Goal: Book appointment/travel/reservation

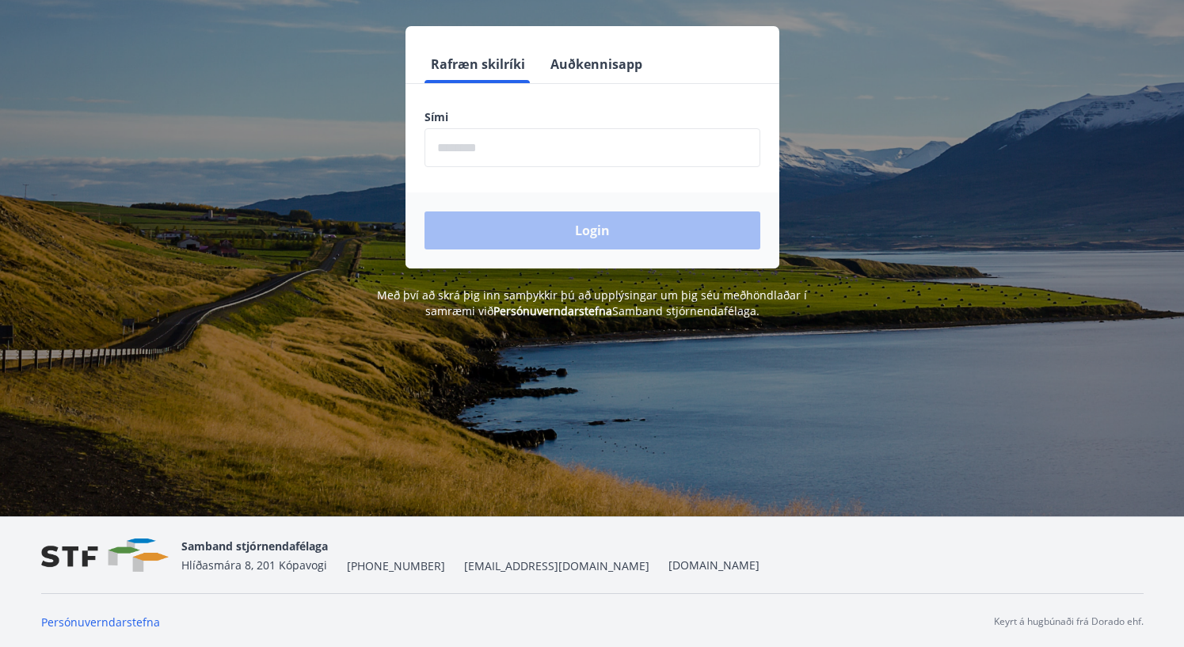
scroll to position [196, 0]
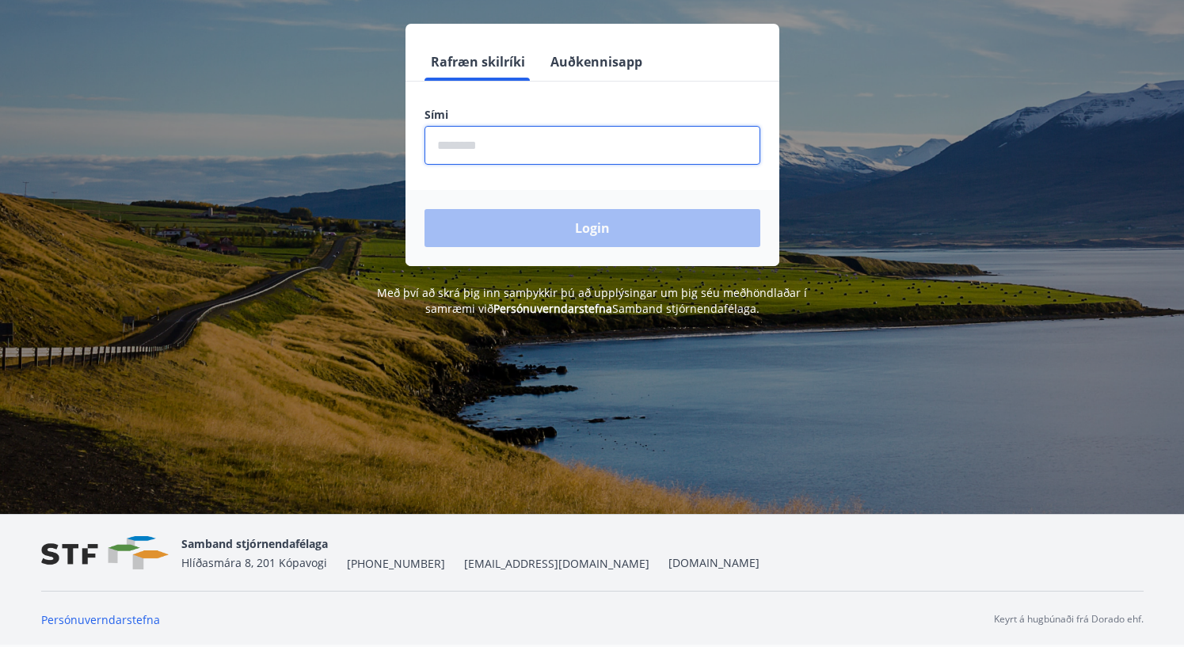
click at [546, 144] on input "phone" at bounding box center [593, 145] width 336 height 39
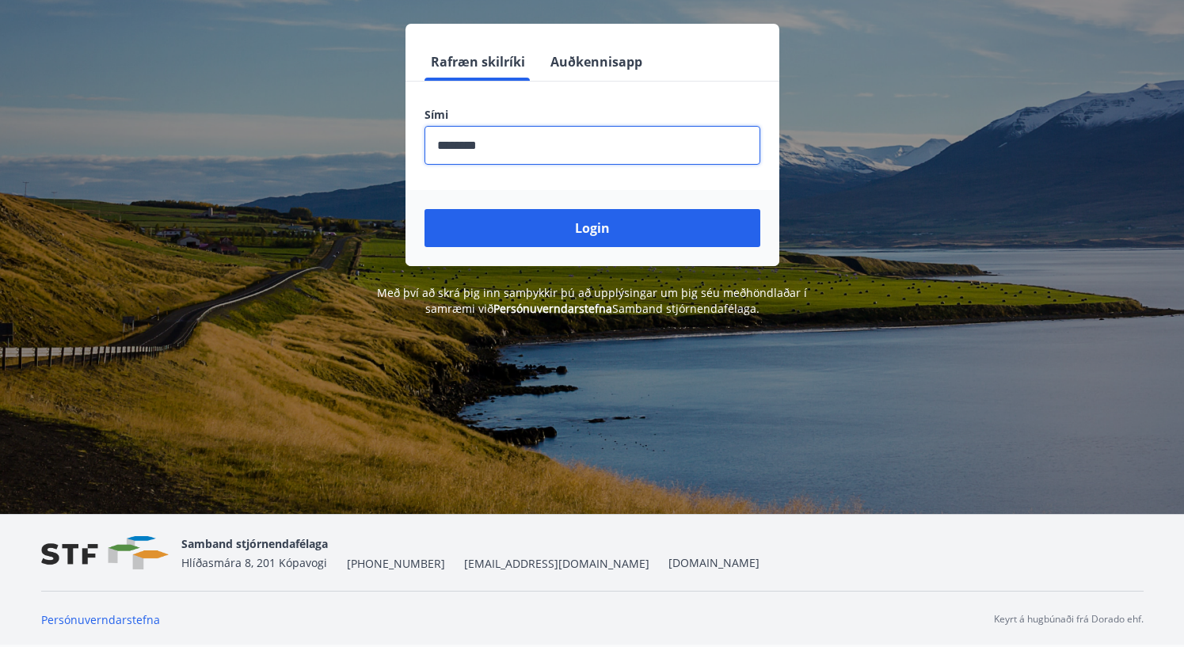
type input "********"
click at [425, 209] on button "Login" at bounding box center [593, 228] width 336 height 38
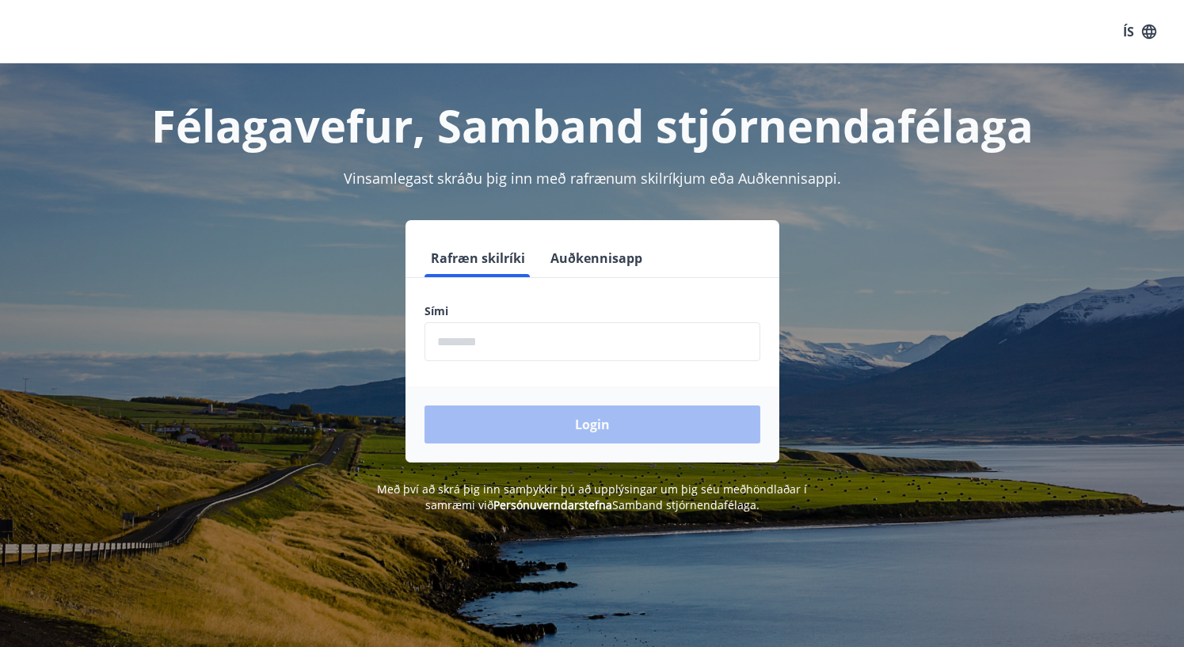
click at [547, 339] on input "phone" at bounding box center [593, 341] width 336 height 39
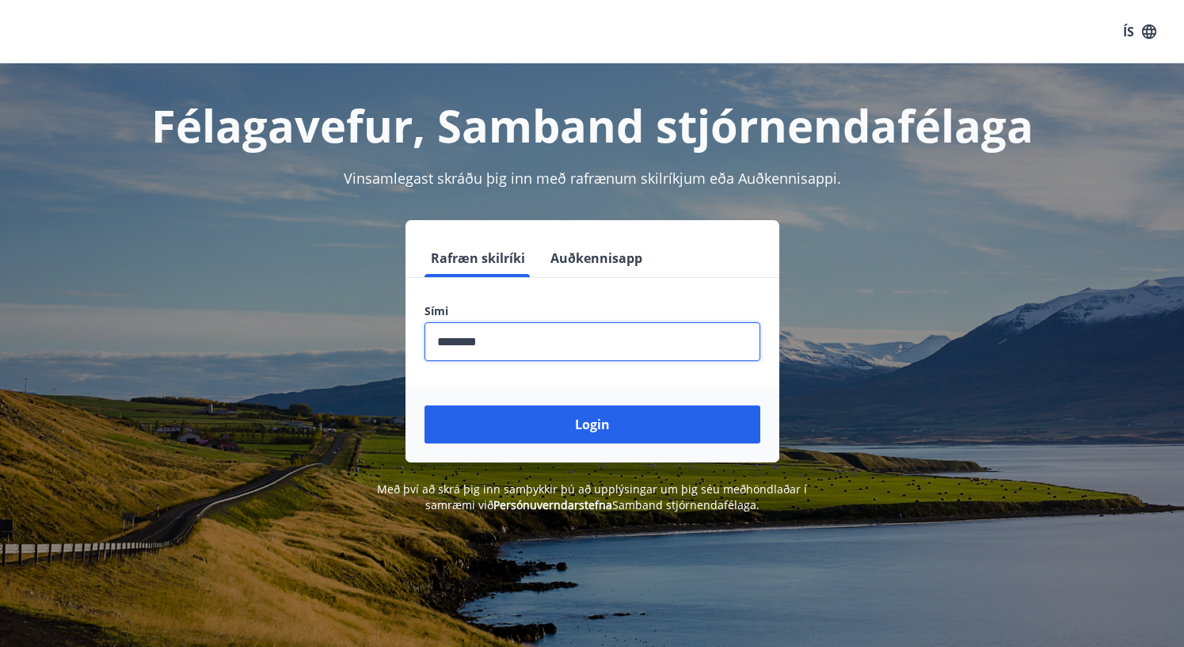
type input "********"
click at [425, 406] on button "Login" at bounding box center [593, 425] width 336 height 38
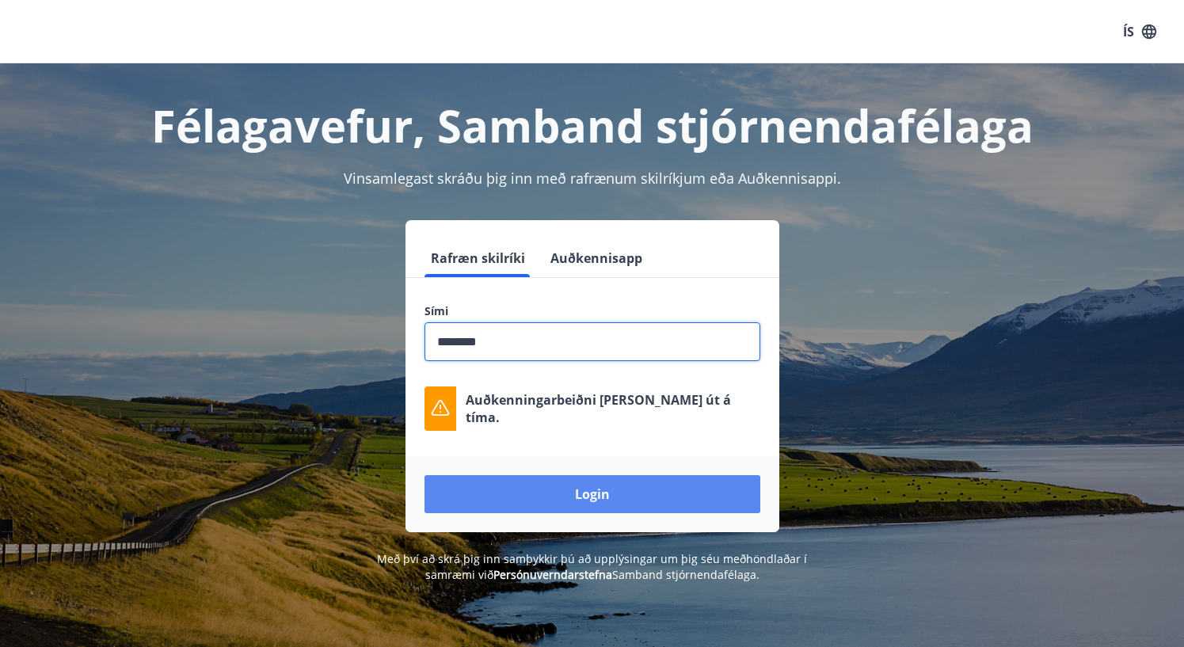
click at [619, 499] on button "Login" at bounding box center [593, 494] width 336 height 38
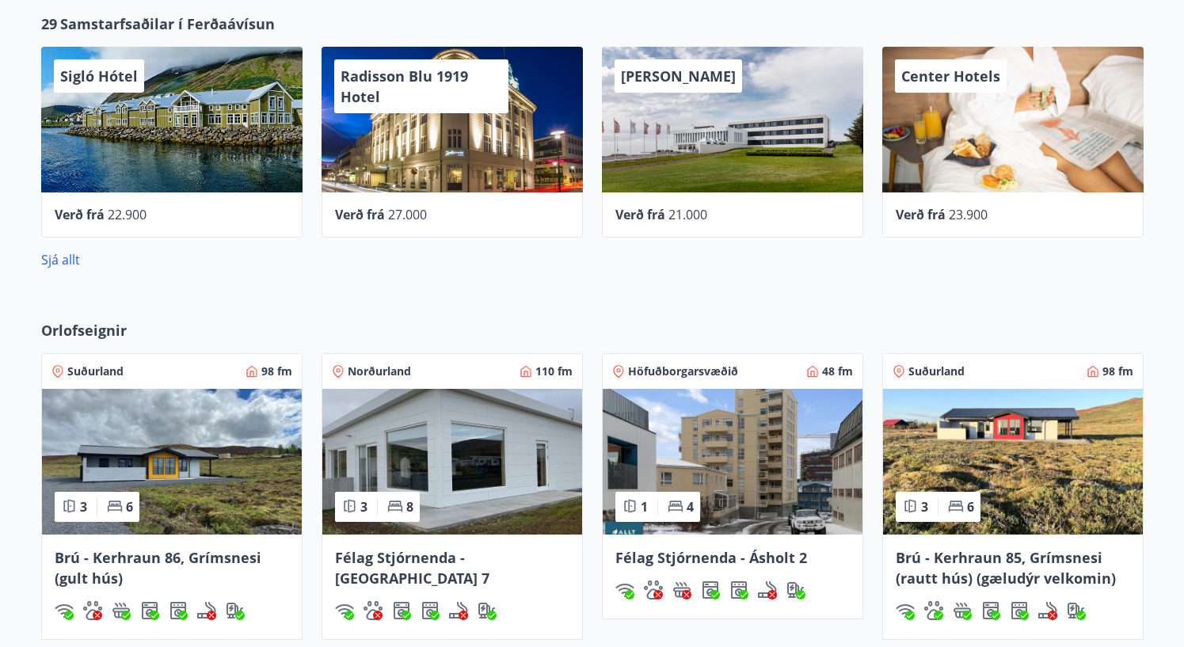
scroll to position [857, 0]
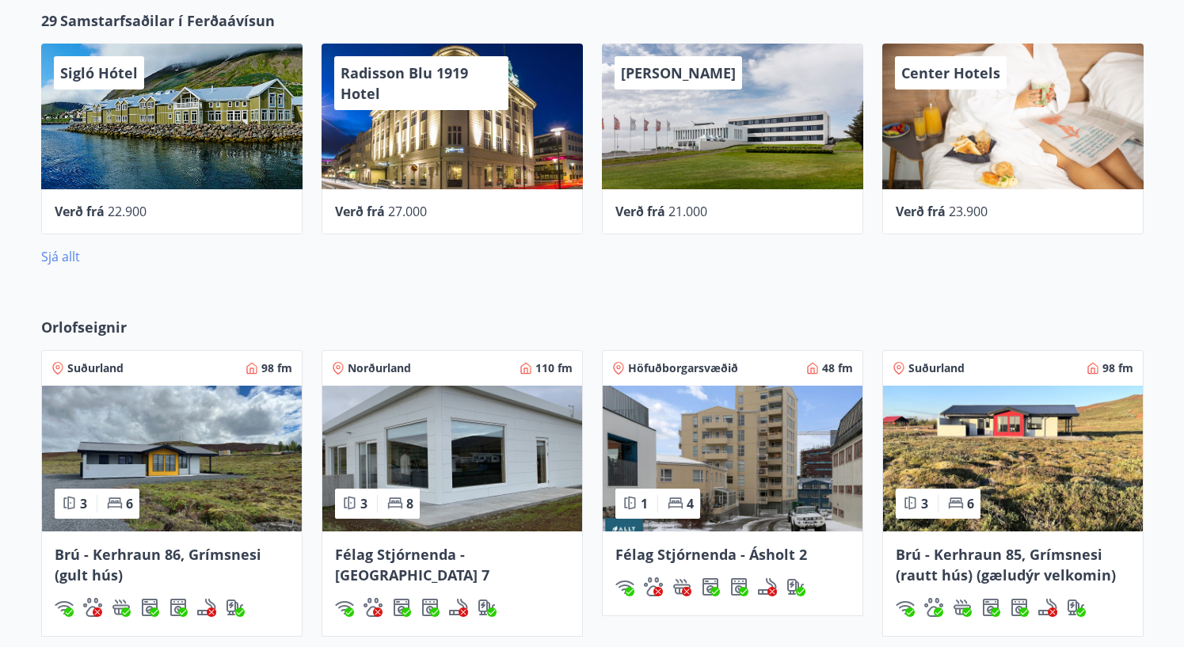
click at [60, 257] on link "Sjá allt" at bounding box center [60, 256] width 39 height 17
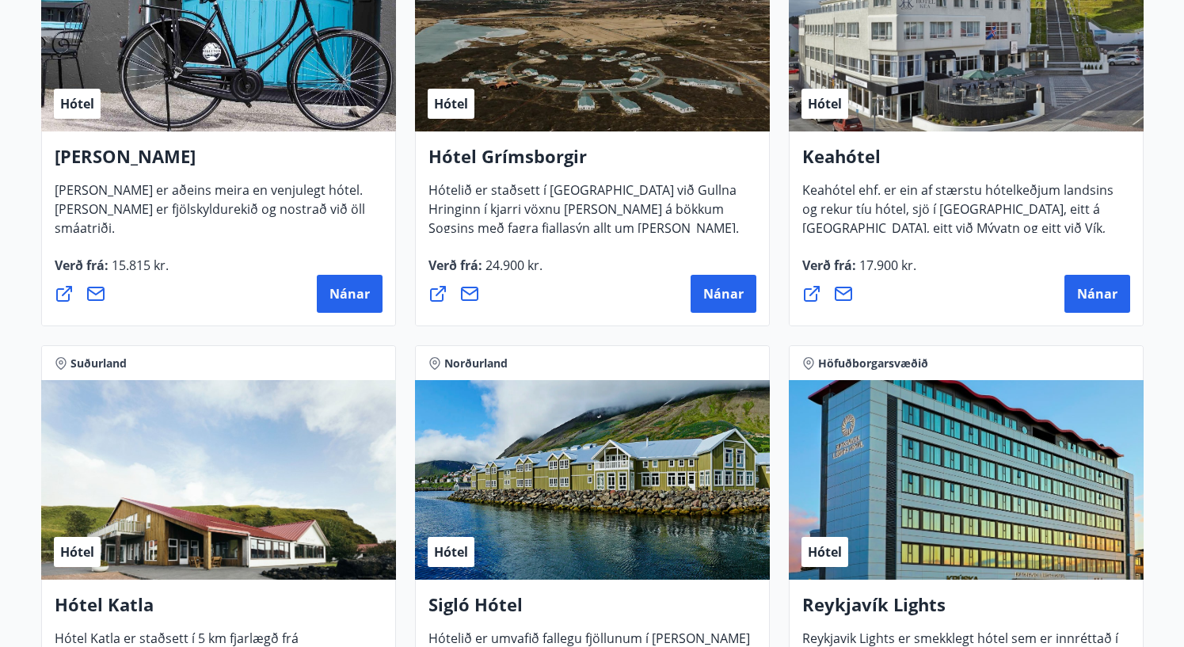
scroll to position [860, 0]
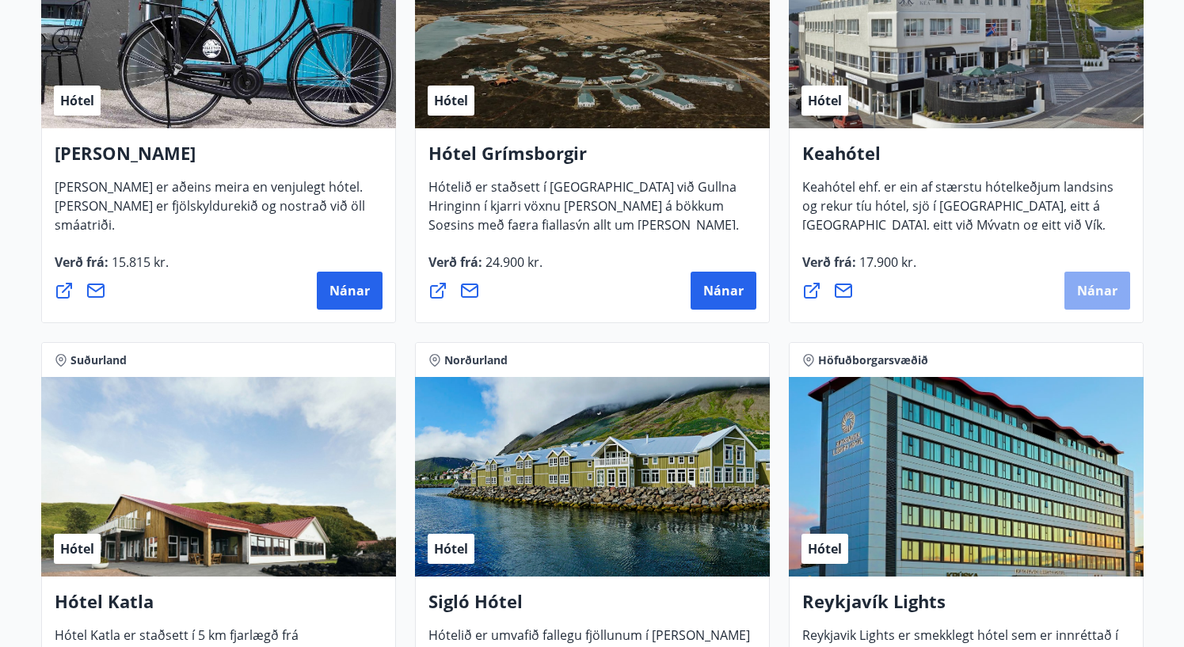
click at [1085, 291] on span "Nánar" at bounding box center [1097, 290] width 40 height 17
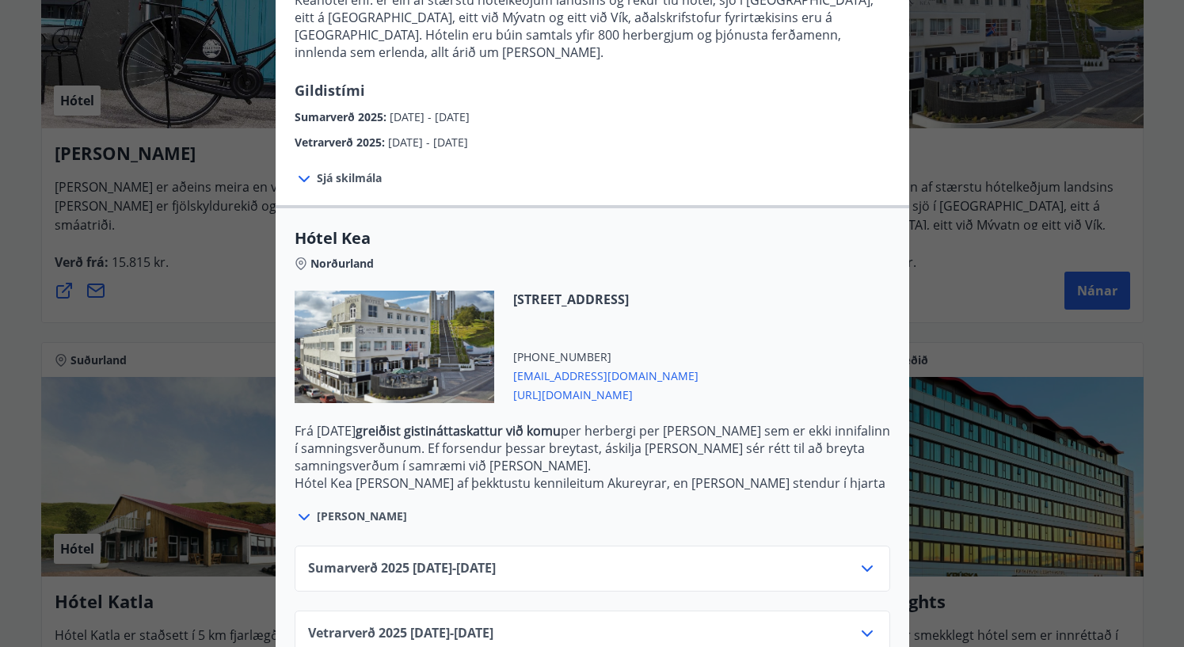
scroll to position [227, 0]
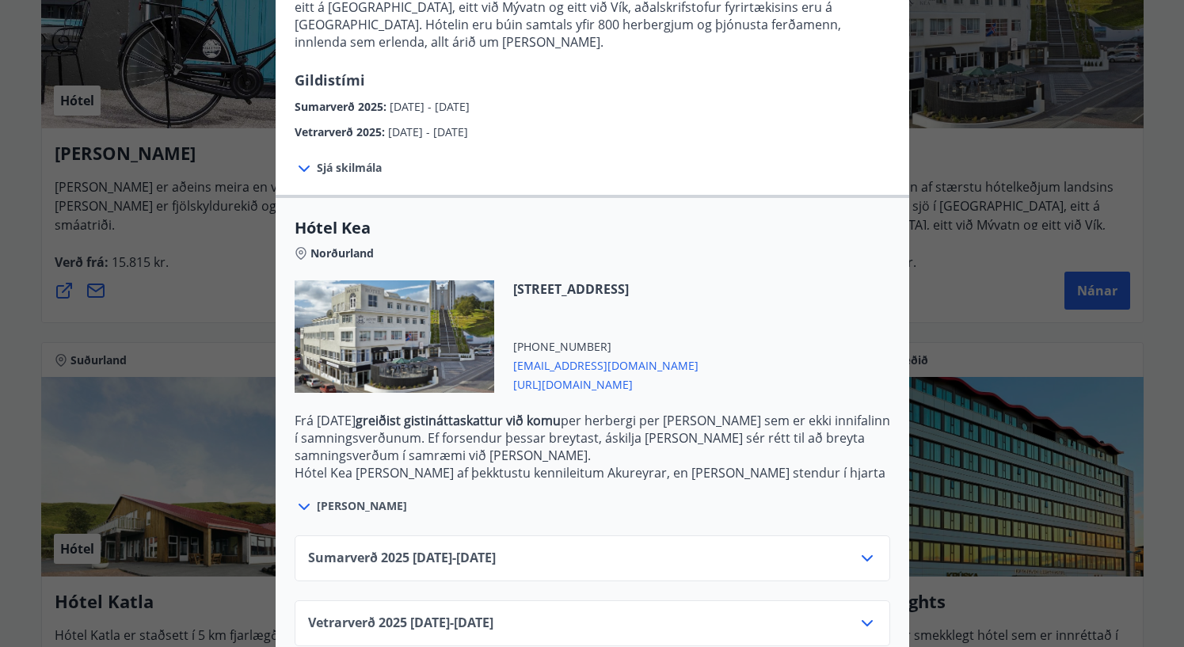
click at [775, 549] on div "Sumarverð [PHONE_NUMBER][DATE] - [DATE]" at bounding box center [592, 565] width 569 height 32
click at [870, 555] on icon at bounding box center [867, 558] width 11 height 6
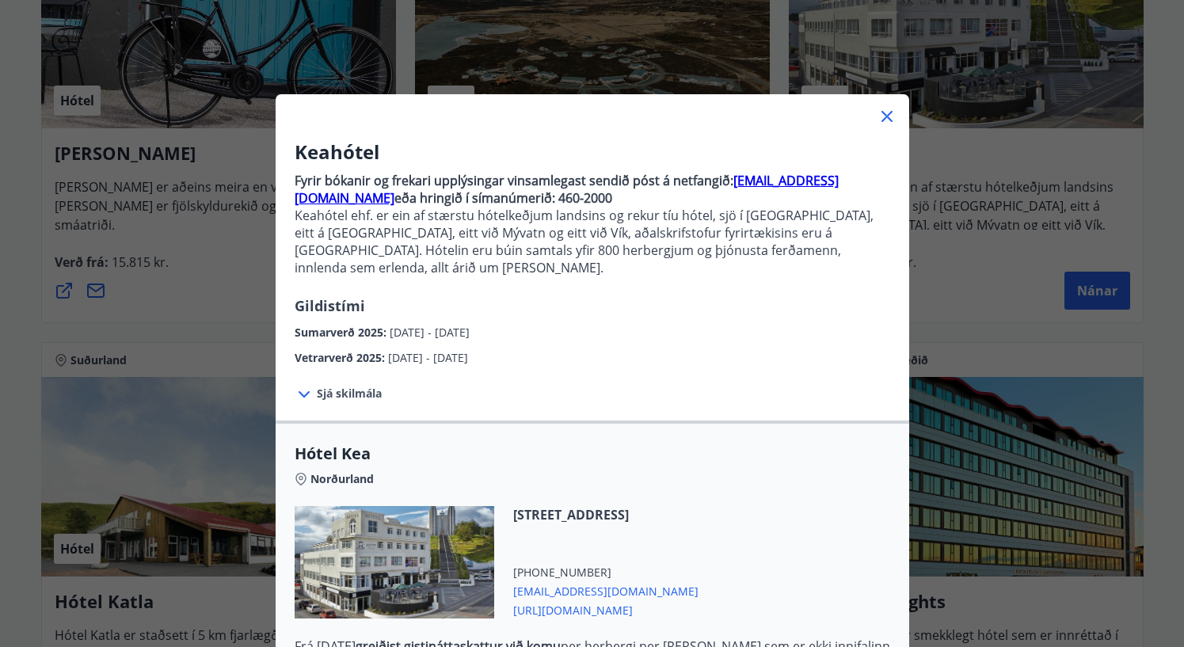
scroll to position [0, 0]
click at [882, 117] on icon at bounding box center [887, 117] width 19 height 19
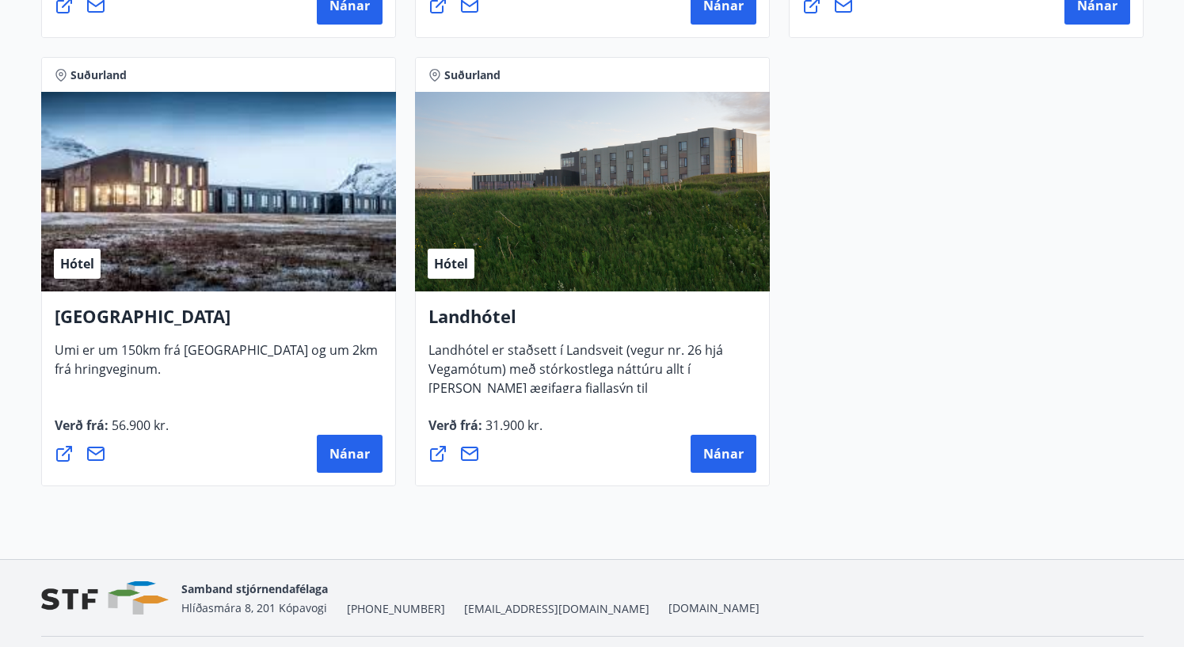
scroll to position [4288, 0]
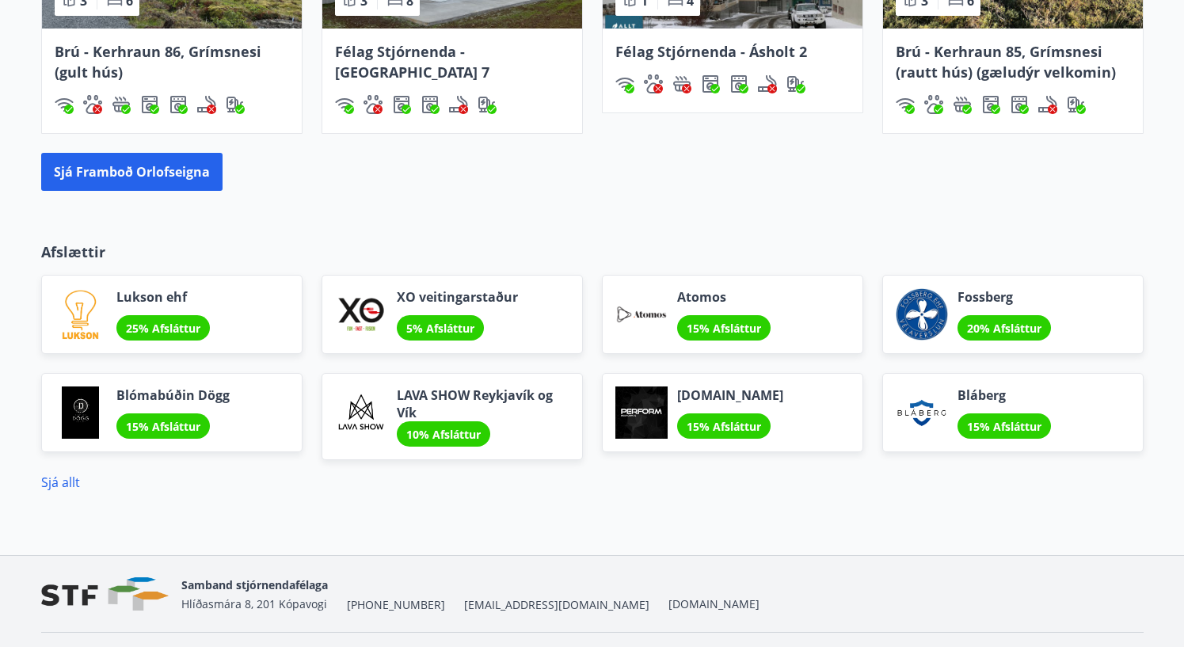
scroll to position [1390, 0]
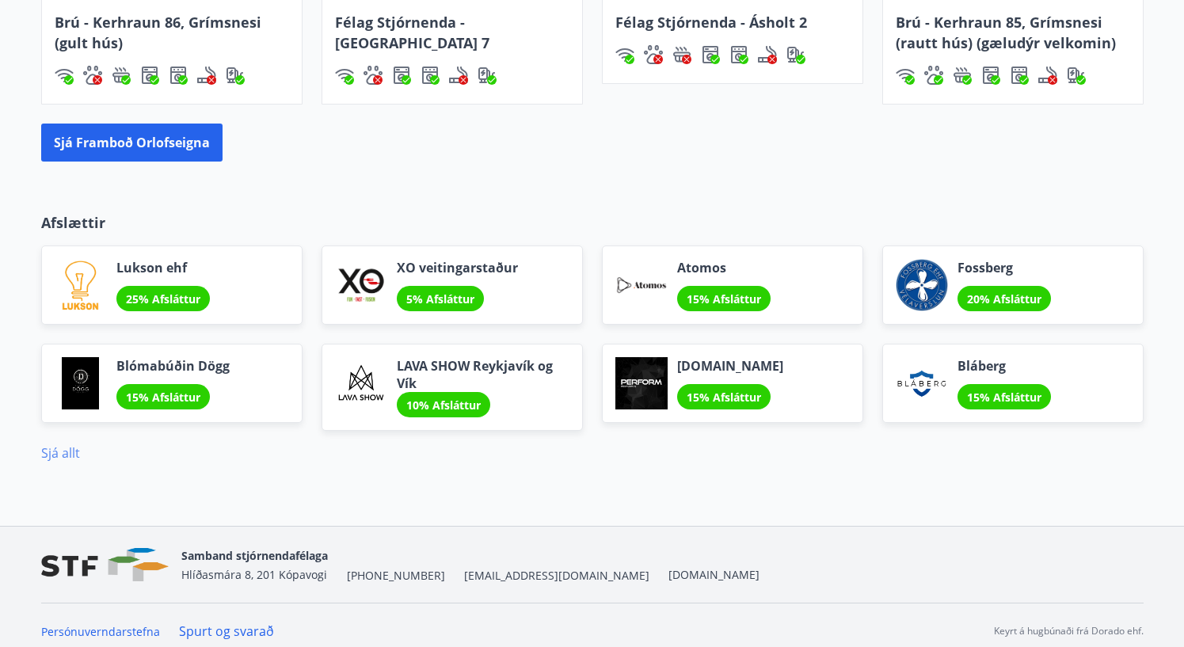
click at [63, 452] on link "Sjá allt" at bounding box center [60, 452] width 39 height 17
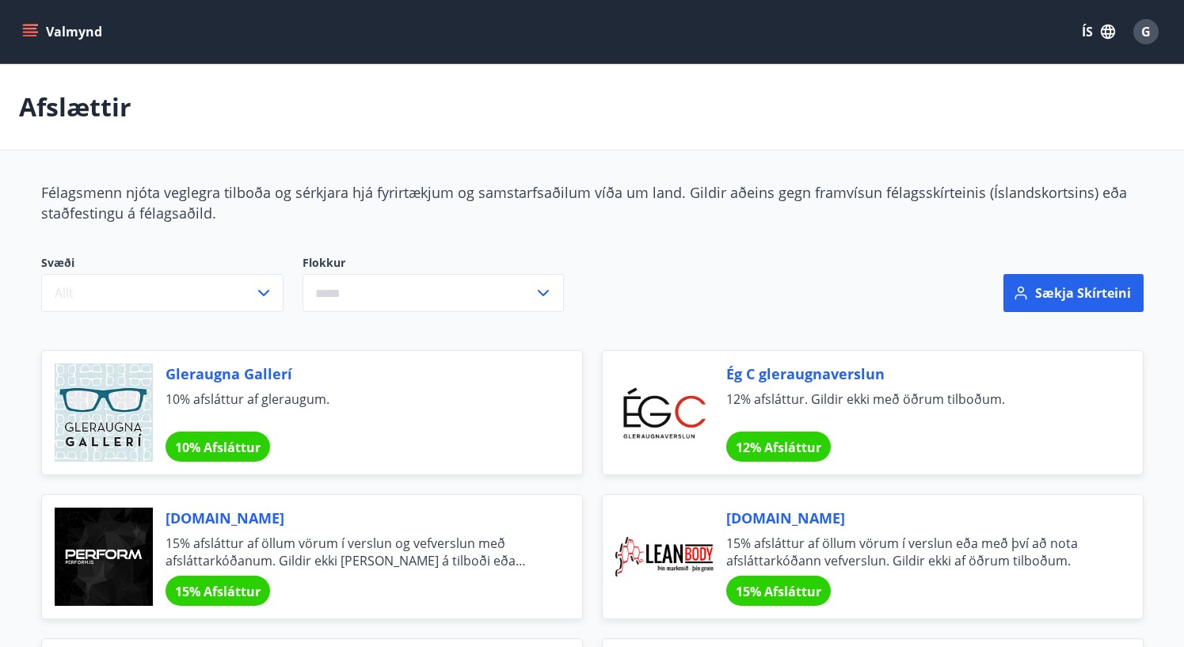
click at [39, 32] on button "Valmynd" at bounding box center [64, 31] width 90 height 29
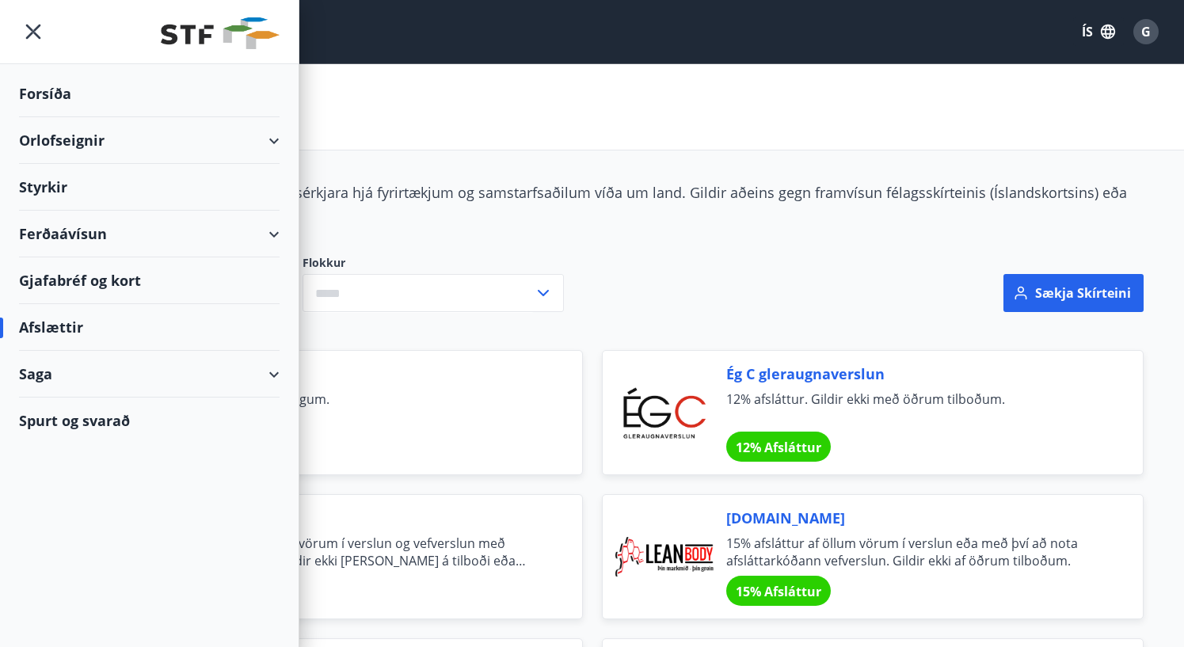
click at [189, 147] on div "Orlofseignir" at bounding box center [149, 140] width 261 height 47
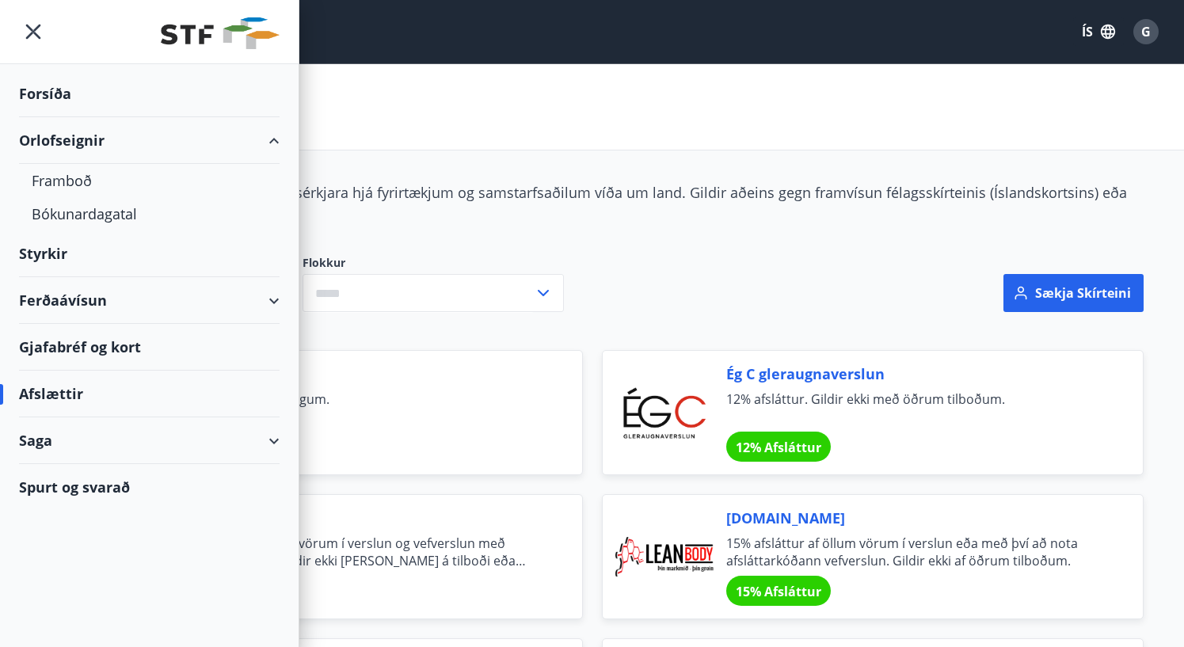
scroll to position [3, 0]
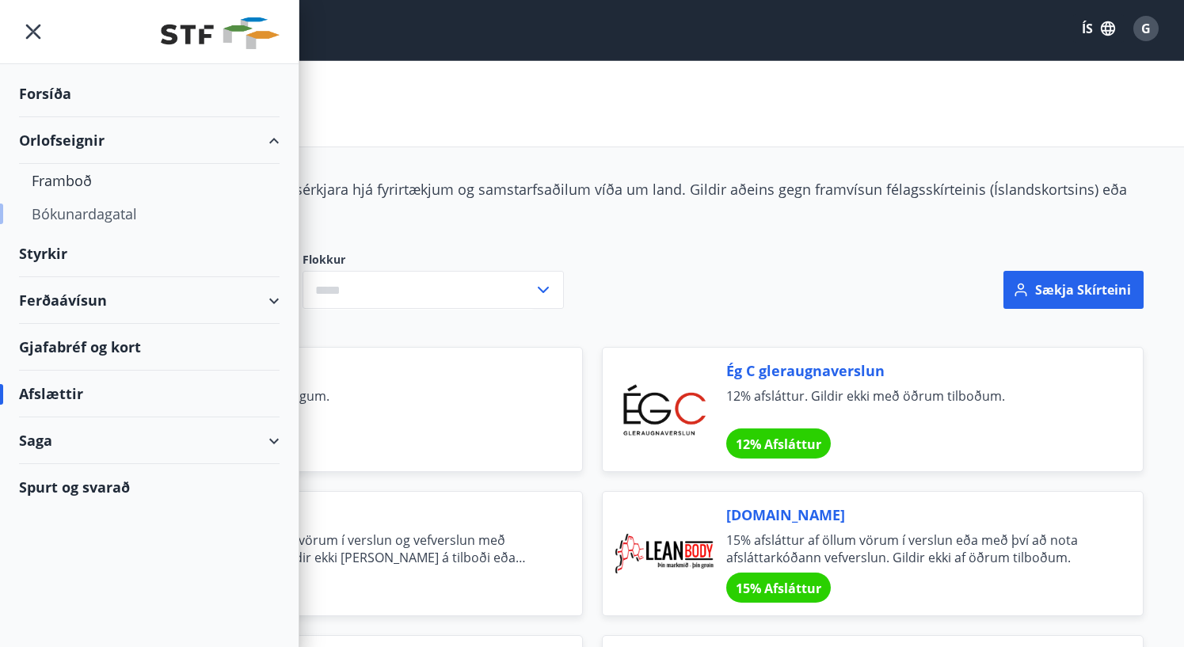
click at [84, 220] on div "Bókunardagatal" at bounding box center [149, 213] width 235 height 33
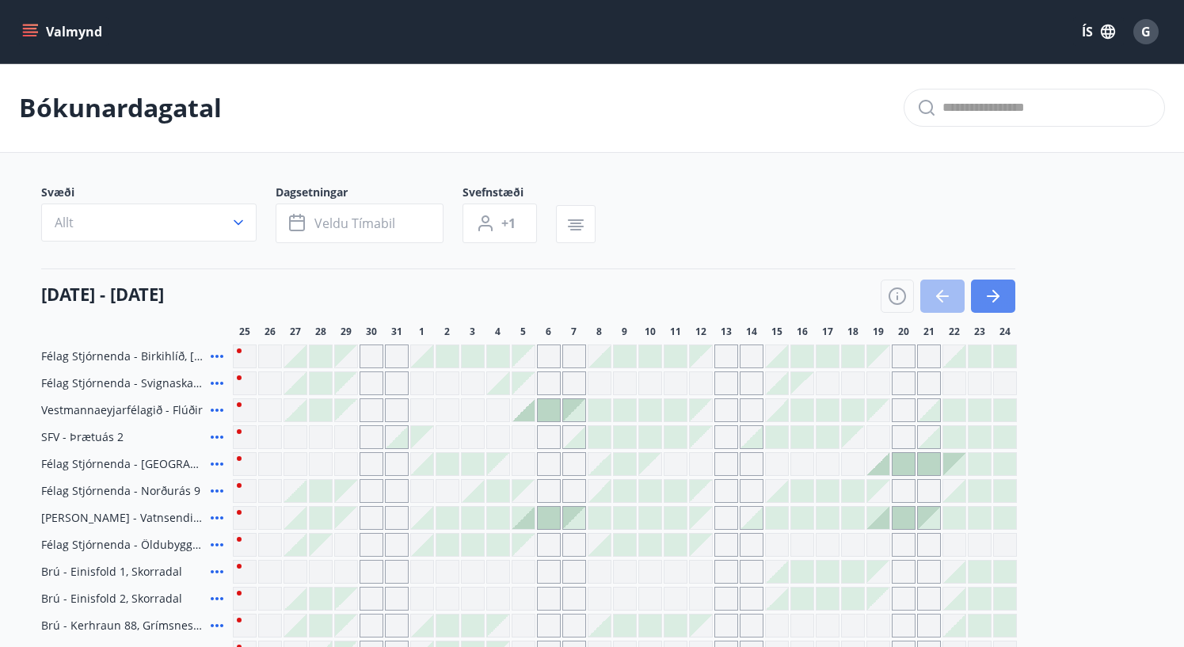
click at [993, 296] on icon "button" at bounding box center [993, 297] width 13 height 2
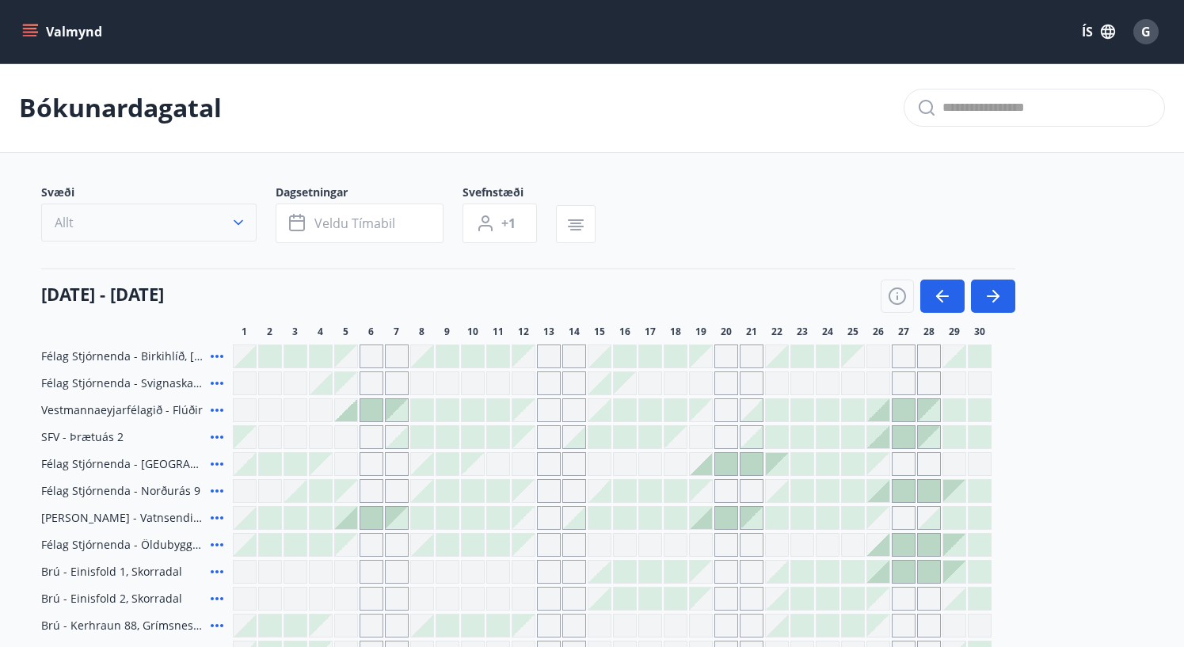
click at [259, 228] on div "Svæði Allt" at bounding box center [158, 214] width 234 height 59
click at [247, 226] on button "Allt" at bounding box center [148, 223] width 215 height 38
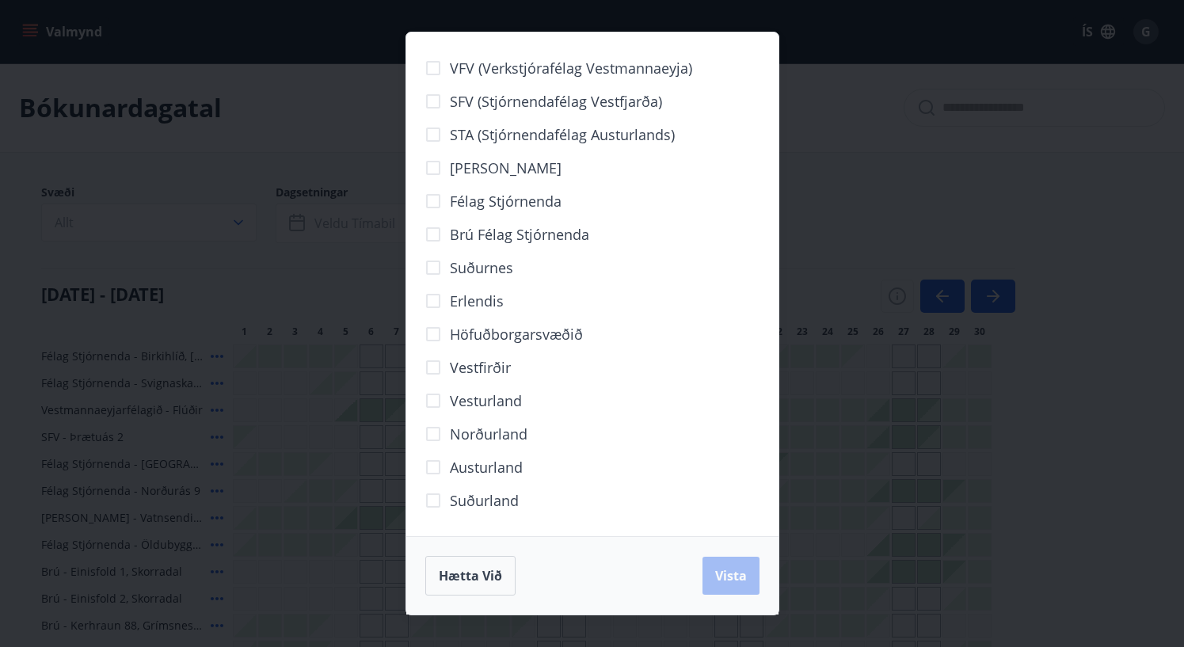
click at [472, 430] on span "Norðurland" at bounding box center [489, 434] width 78 height 21
click at [734, 574] on span "Vista" at bounding box center [731, 575] width 32 height 17
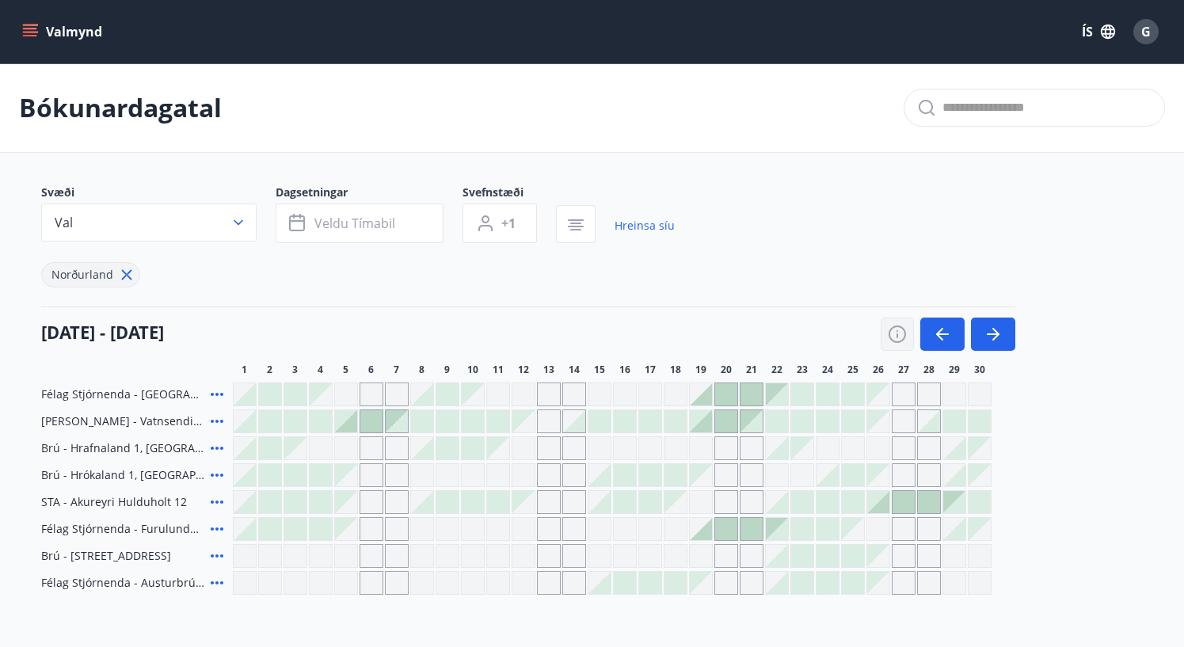
click at [895, 340] on icon "button" at bounding box center [897, 334] width 19 height 19
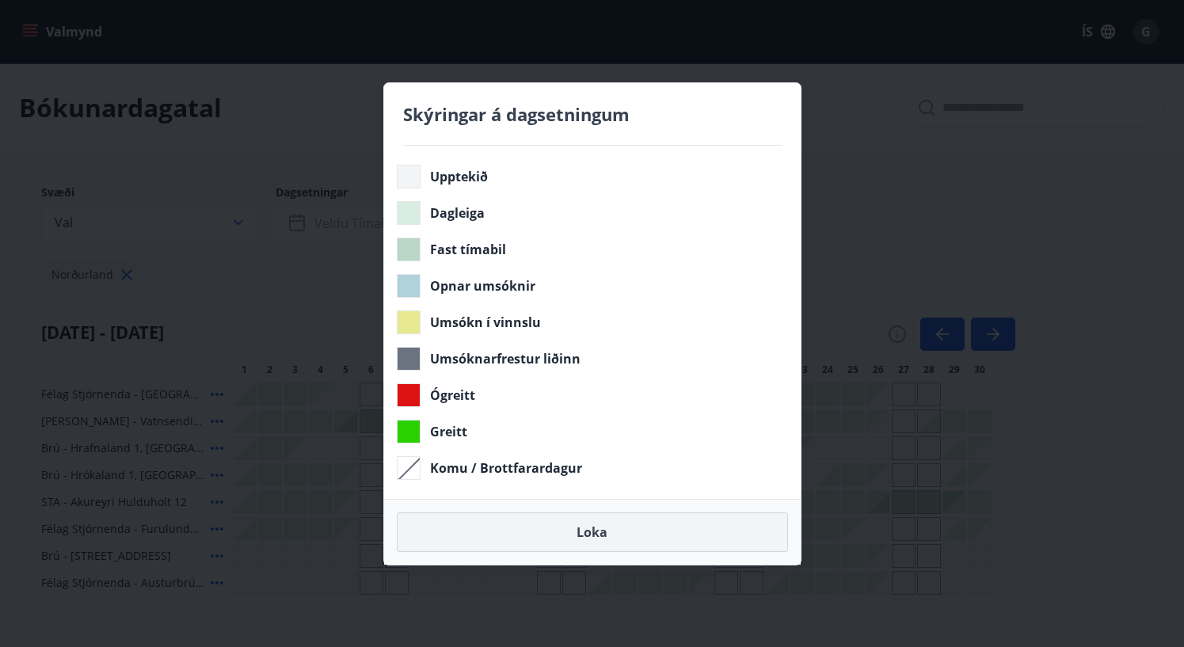
click at [645, 535] on button "Loka" at bounding box center [592, 533] width 391 height 40
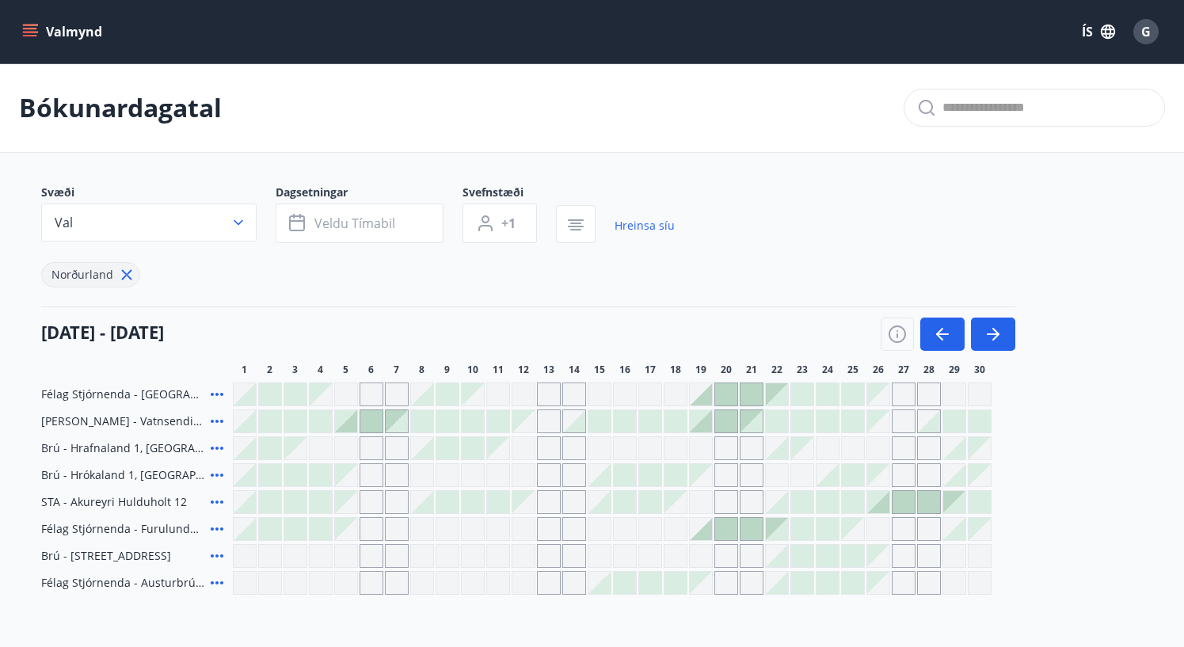
click at [906, 393] on div "Gráir dagar eru ekki bókanlegir" at bounding box center [904, 395] width 24 height 24
click at [1080, 407] on div "Félag Stjórnenda - [GEOGRAPHIC_DATA] 7 [PERSON_NAME] eru ekki bókanlegir [PERSO…" at bounding box center [592, 489] width 1103 height 212
click at [902, 503] on div at bounding box center [904, 502] width 22 height 22
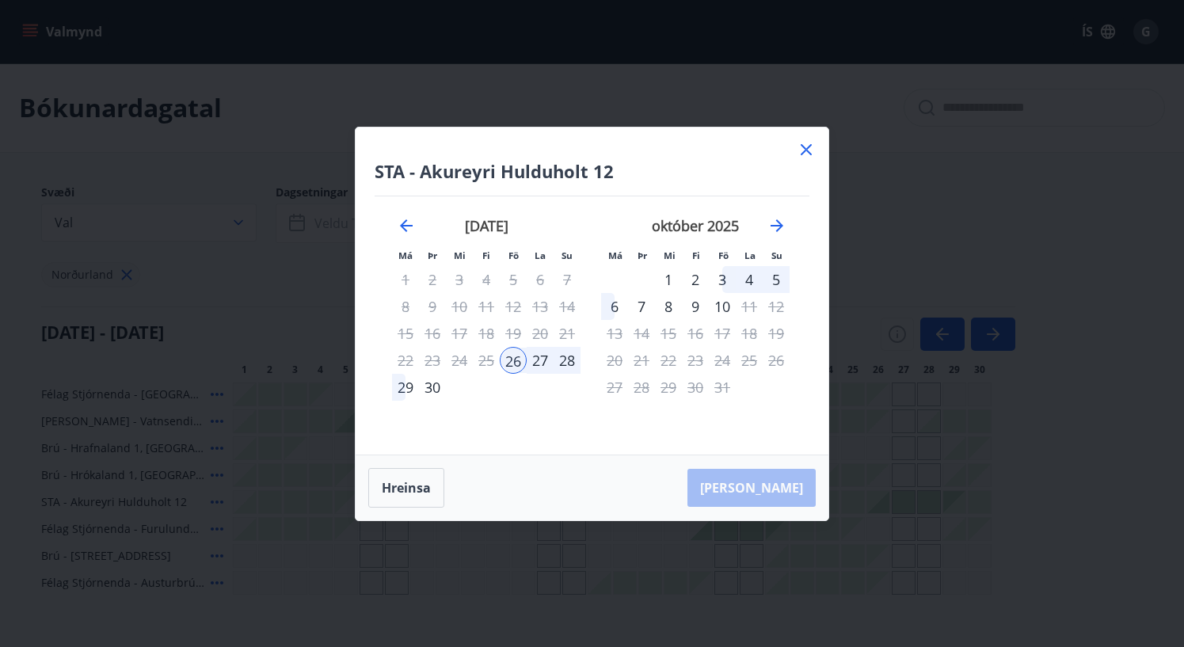
drag, startPoint x: 807, startPoint y: 154, endPoint x: 753, endPoint y: 180, distance: 59.9
click at [807, 154] on icon at bounding box center [806, 149] width 19 height 19
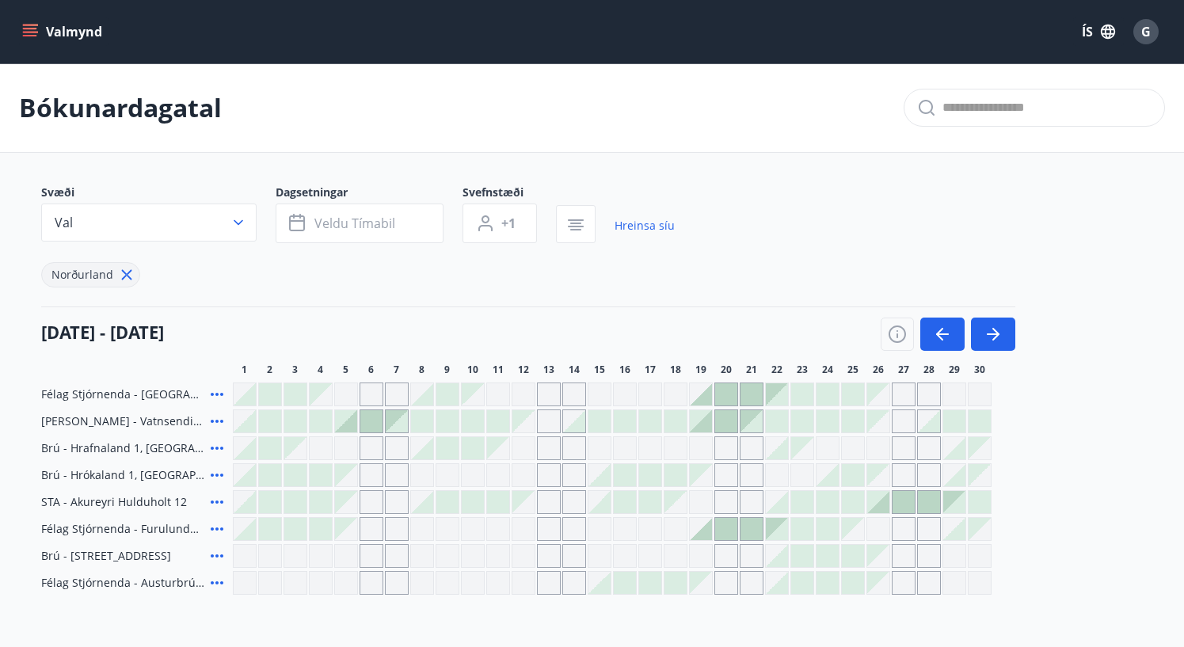
click at [215, 503] on icon at bounding box center [217, 502] width 19 height 19
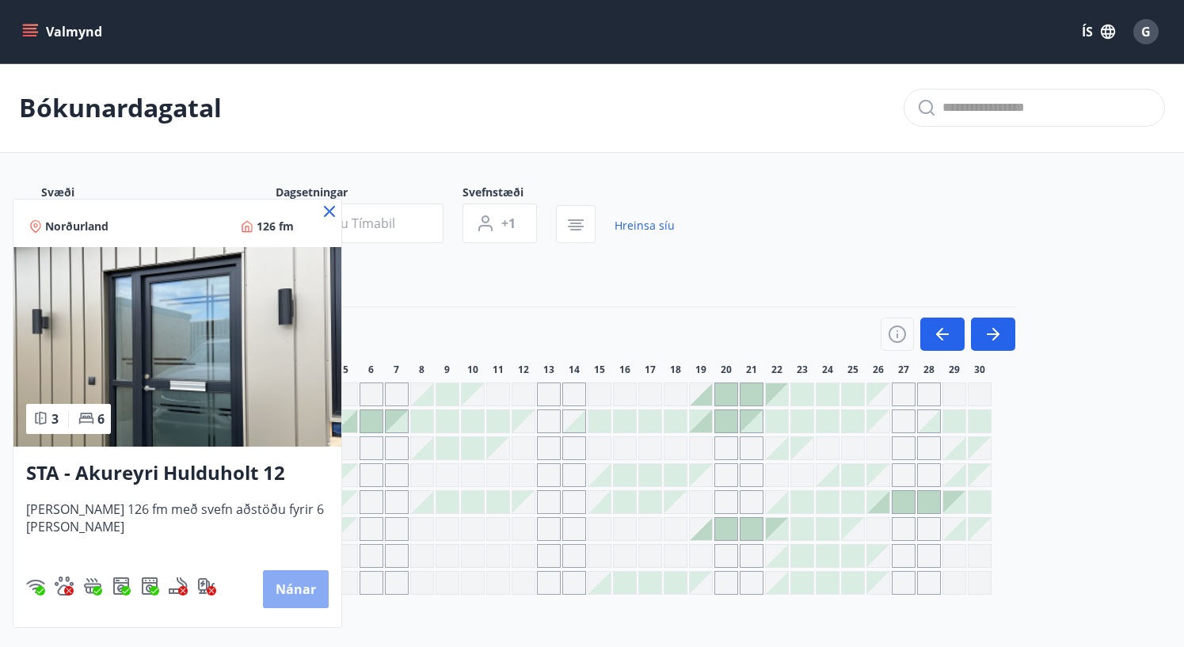
click at [282, 586] on button "Nánar" at bounding box center [296, 589] width 66 height 38
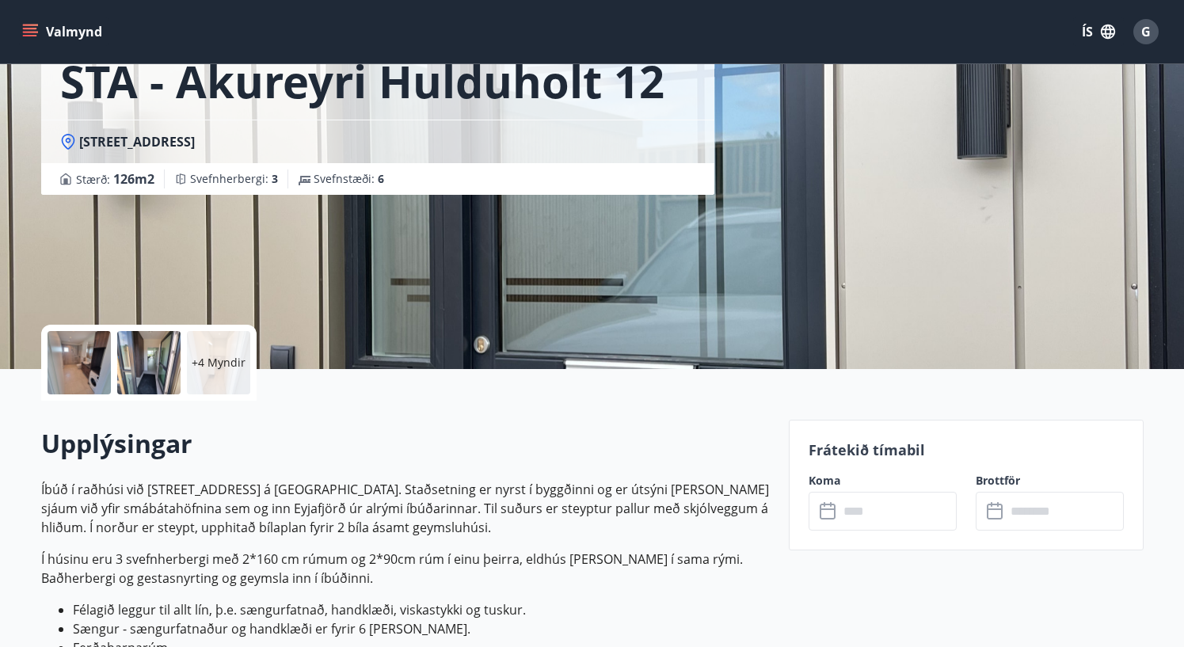
scroll to position [120, 0]
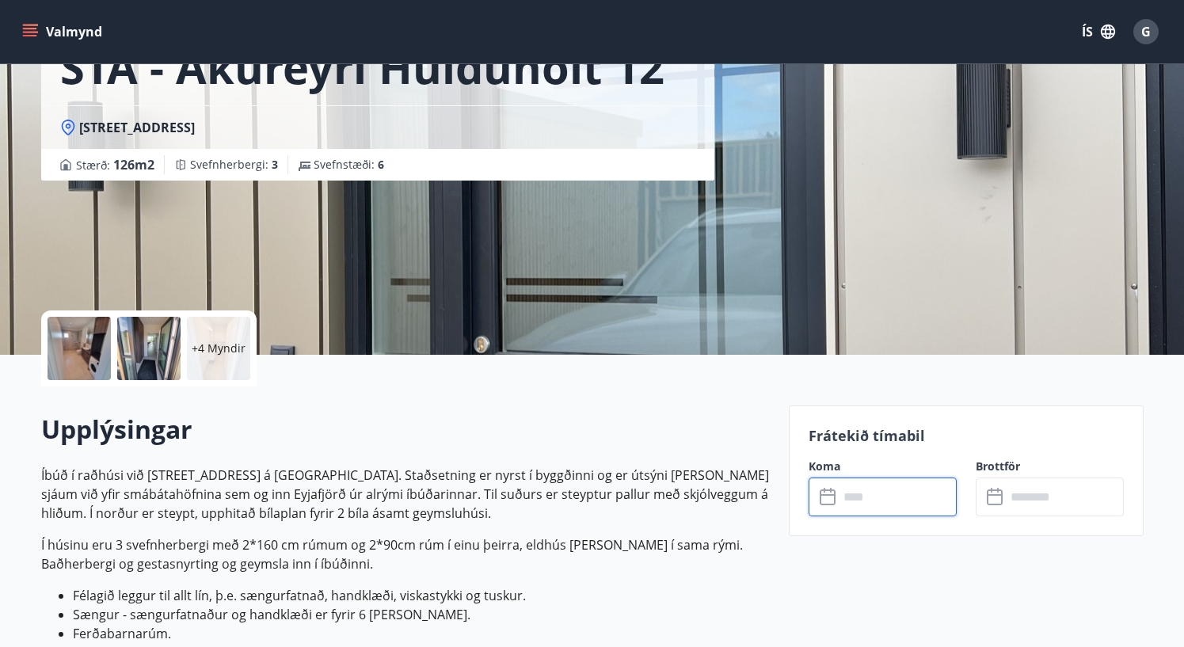
click at [862, 509] on input "text" at bounding box center [898, 497] width 118 height 39
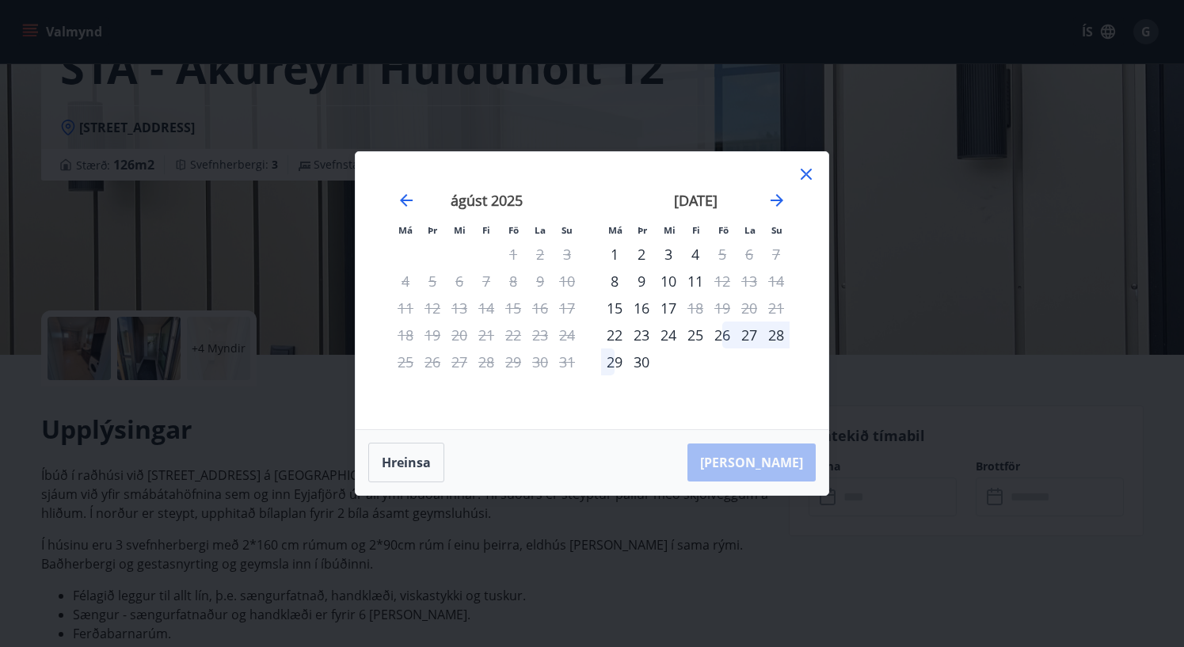
click at [722, 337] on div "26" at bounding box center [722, 335] width 27 height 27
click at [614, 362] on div "29" at bounding box center [614, 362] width 27 height 27
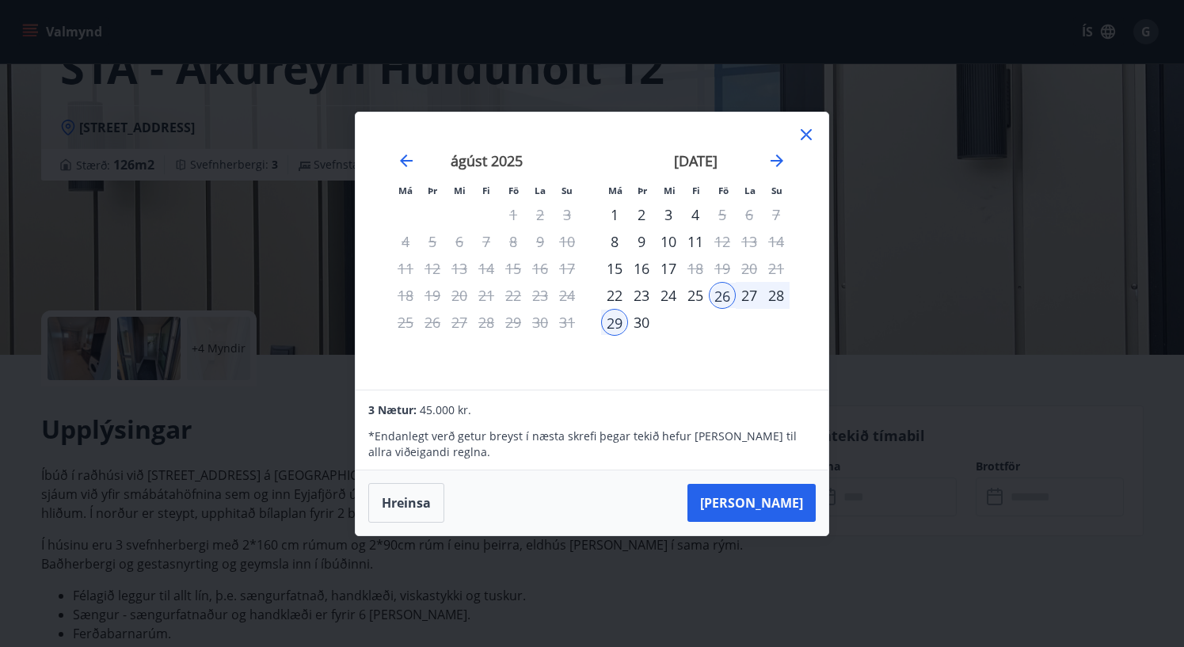
click at [772, 293] on div "28" at bounding box center [776, 295] width 27 height 27
click at [772, 295] on div "28" at bounding box center [776, 295] width 27 height 27
click at [776, 296] on div "28" at bounding box center [776, 295] width 27 height 27
drag, startPoint x: 609, startPoint y: 320, endPoint x: 617, endPoint y: 321, distance: 8.0
click at [590, 317] on div "[DATE] 1 2 3 4 5 6 7 8 9 10 11 12 13 14 15 16 17 18 19 20 21 22 23 24 25 26 27 …" at bounding box center [802, 262] width 840 height 260
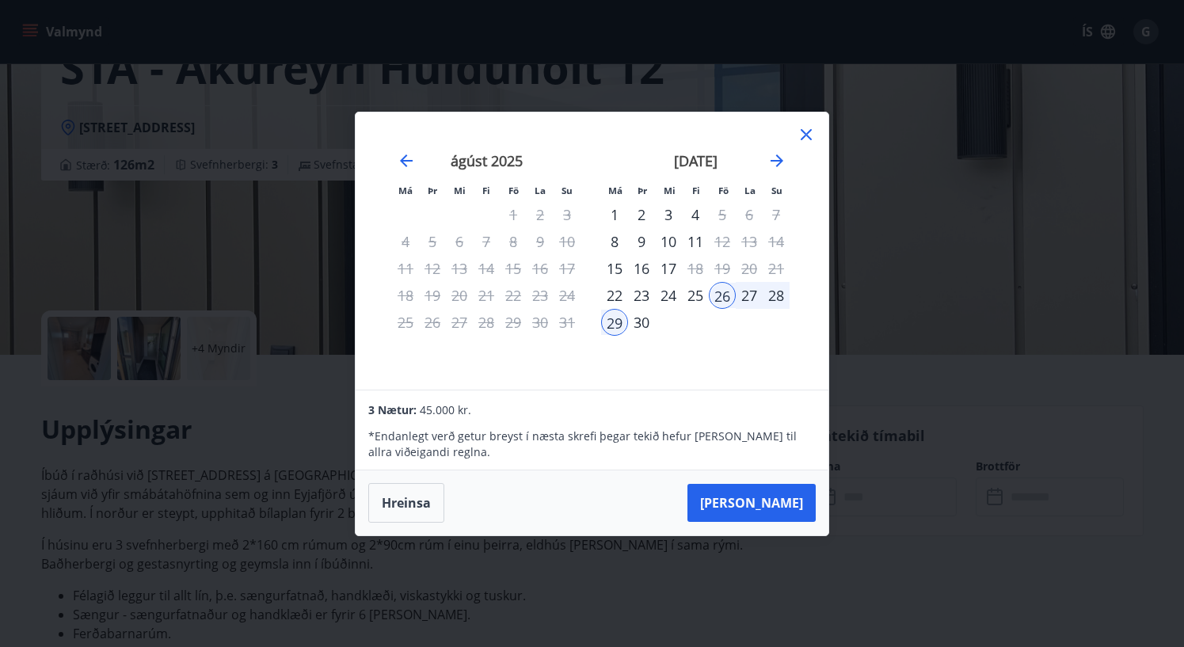
click at [402, 498] on button "Hreinsa" at bounding box center [406, 503] width 76 height 40
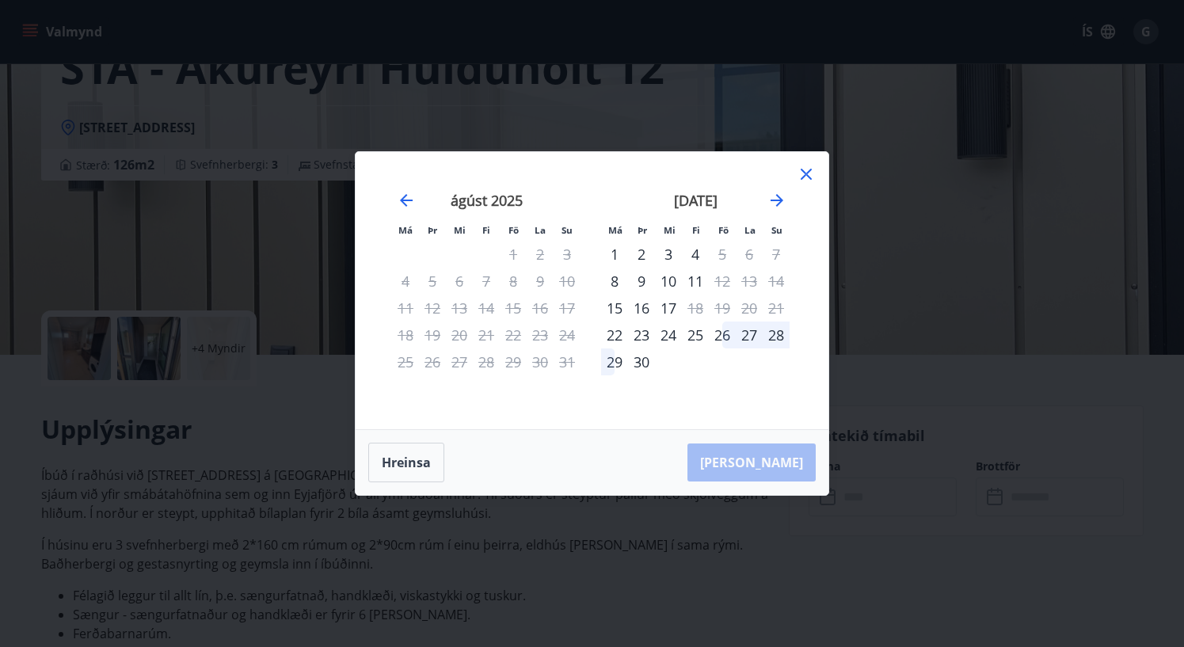
click at [719, 336] on div "26" at bounding box center [722, 335] width 27 height 27
click at [784, 334] on div "28" at bounding box center [776, 335] width 27 height 27
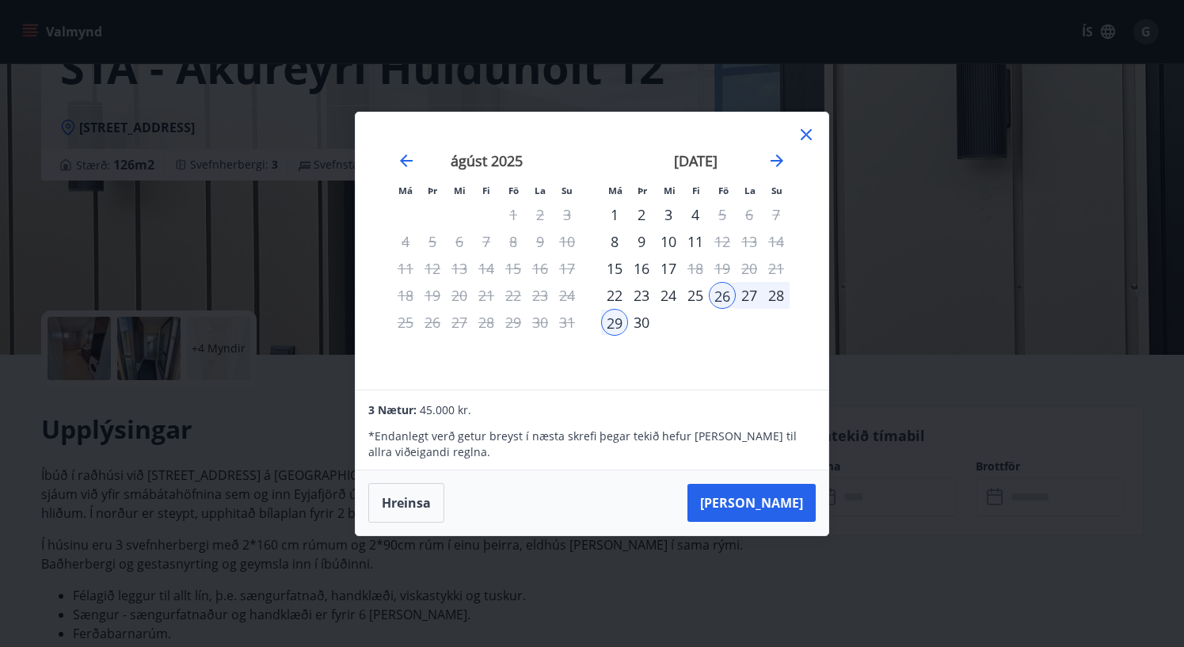
drag, startPoint x: 813, startPoint y: 132, endPoint x: 806, endPoint y: 137, distance: 8.4
click at [812, 132] on icon at bounding box center [806, 134] width 19 height 19
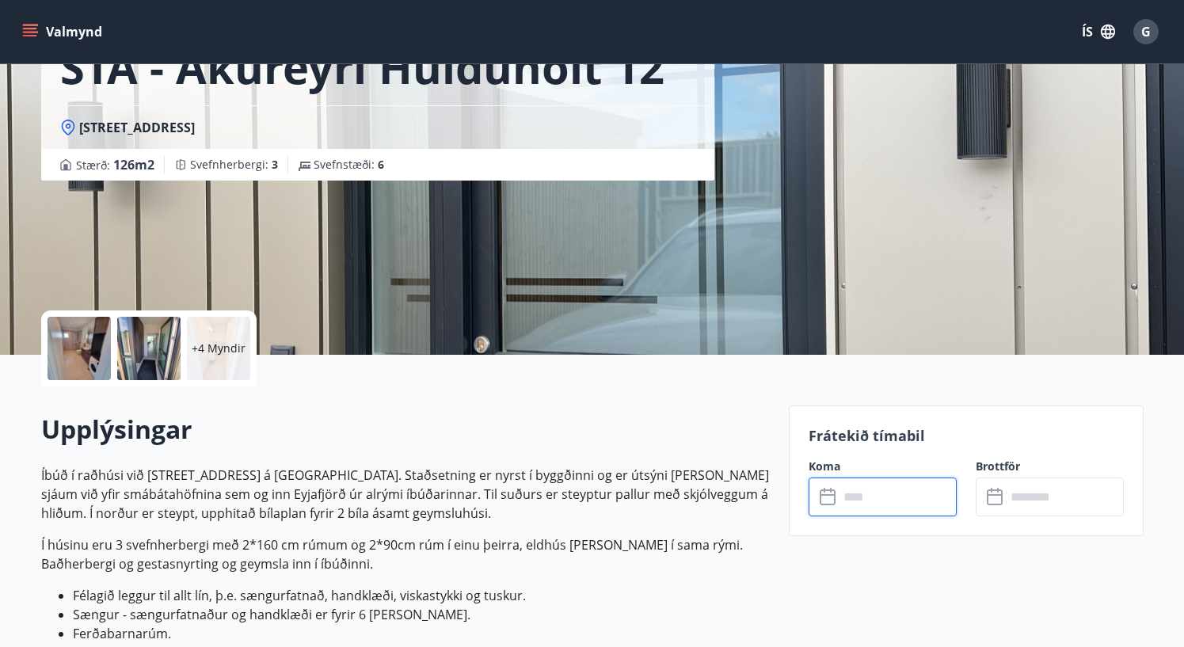
scroll to position [0, 0]
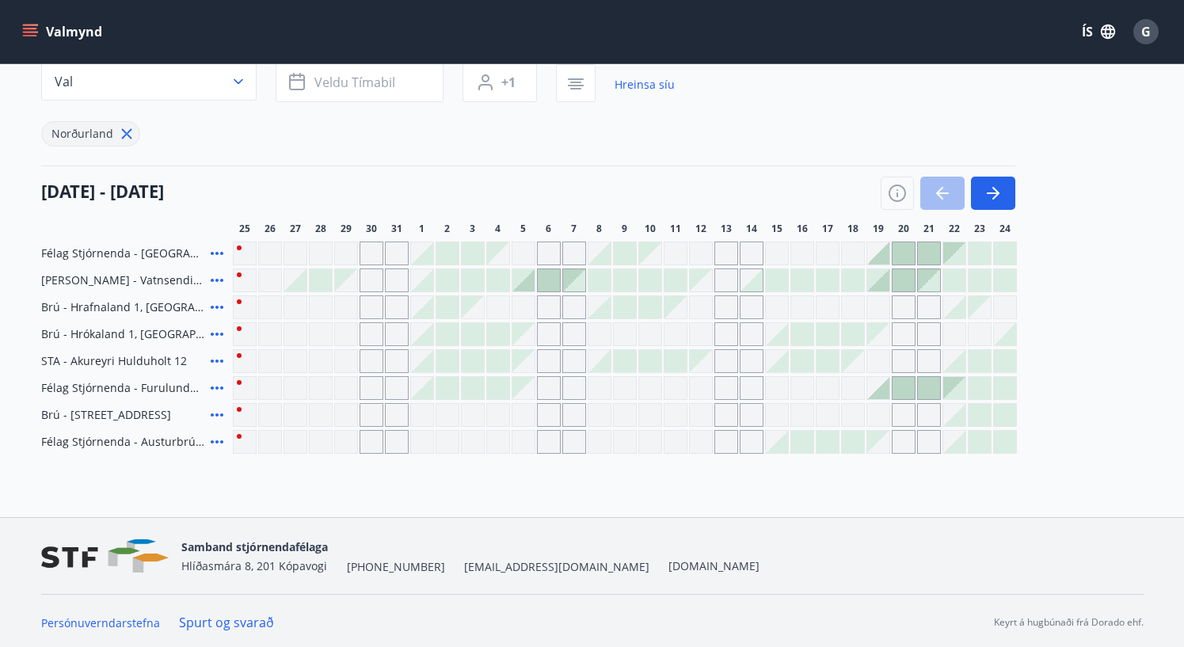
scroll to position [144, 0]
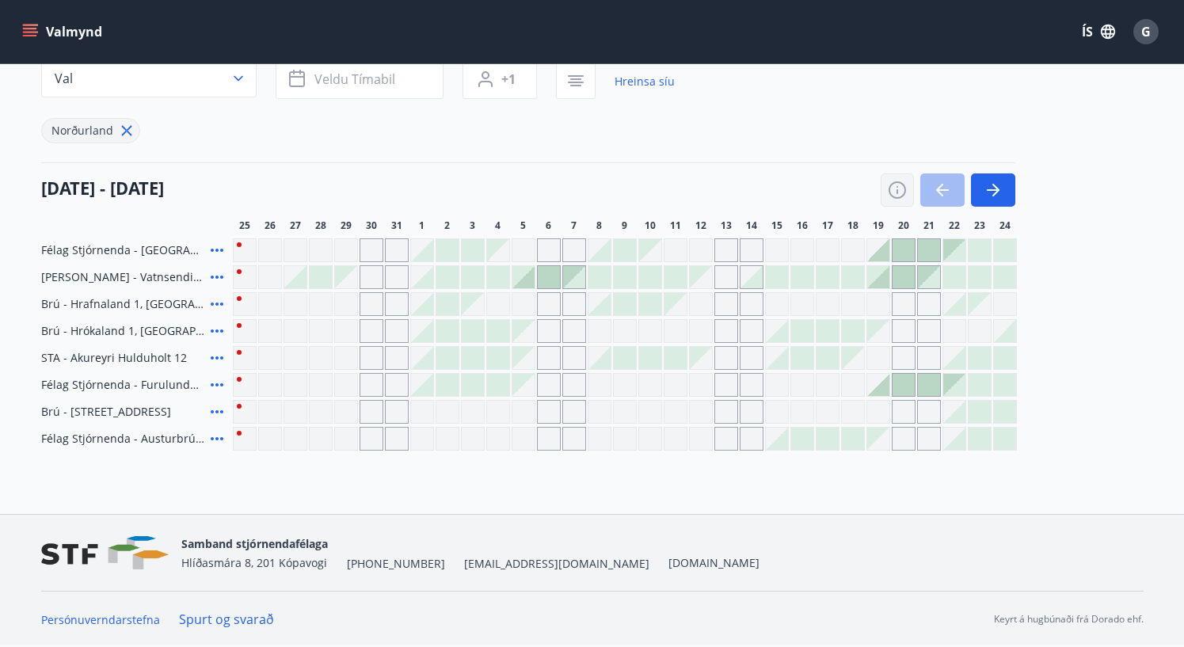
click at [902, 189] on icon "button" at bounding box center [897, 190] width 19 height 19
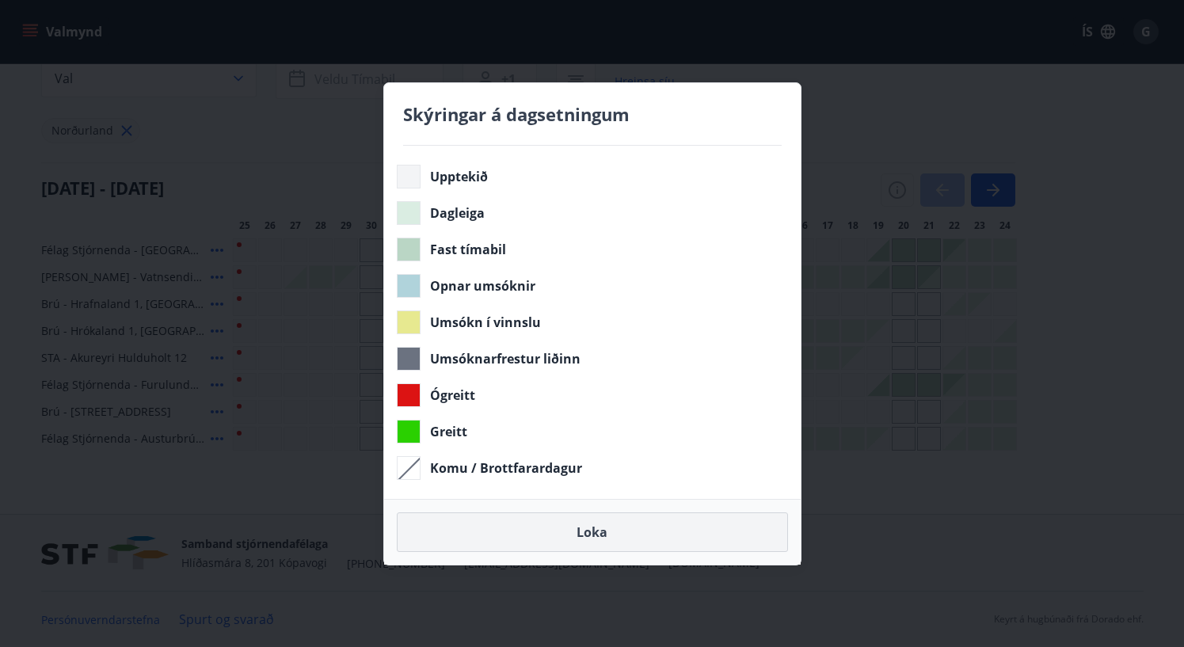
drag, startPoint x: 679, startPoint y: 537, endPoint x: 692, endPoint y: 536, distance: 13.5
click at [678, 537] on button "Loka" at bounding box center [592, 533] width 391 height 40
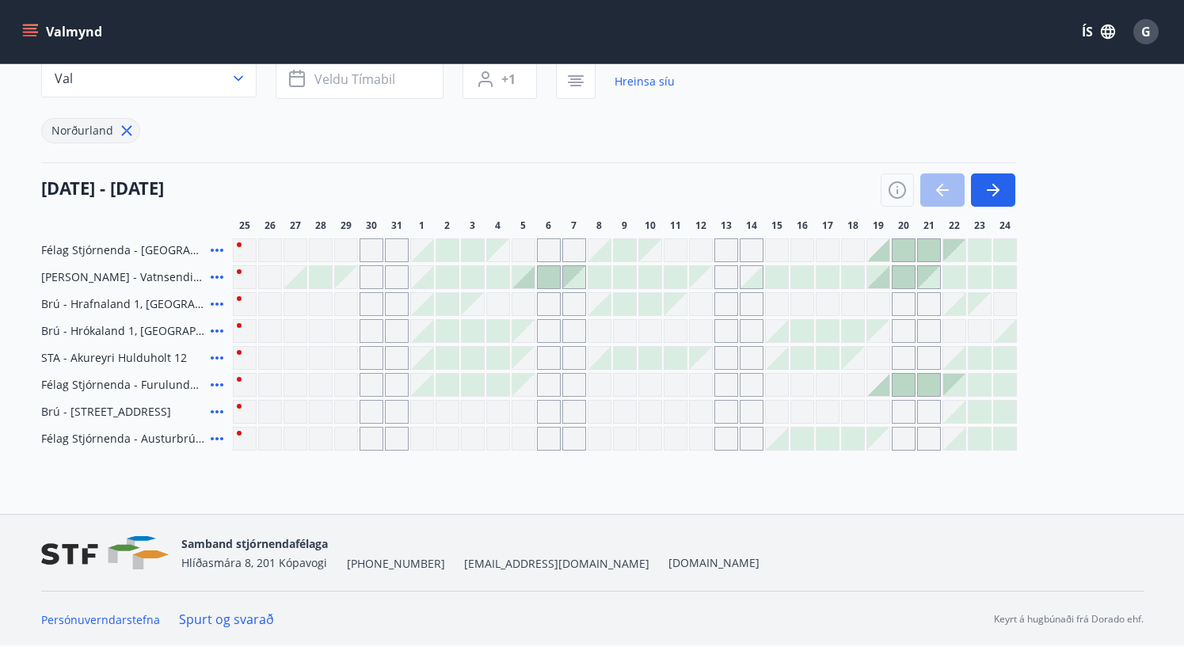
click at [900, 248] on div at bounding box center [904, 250] width 22 height 22
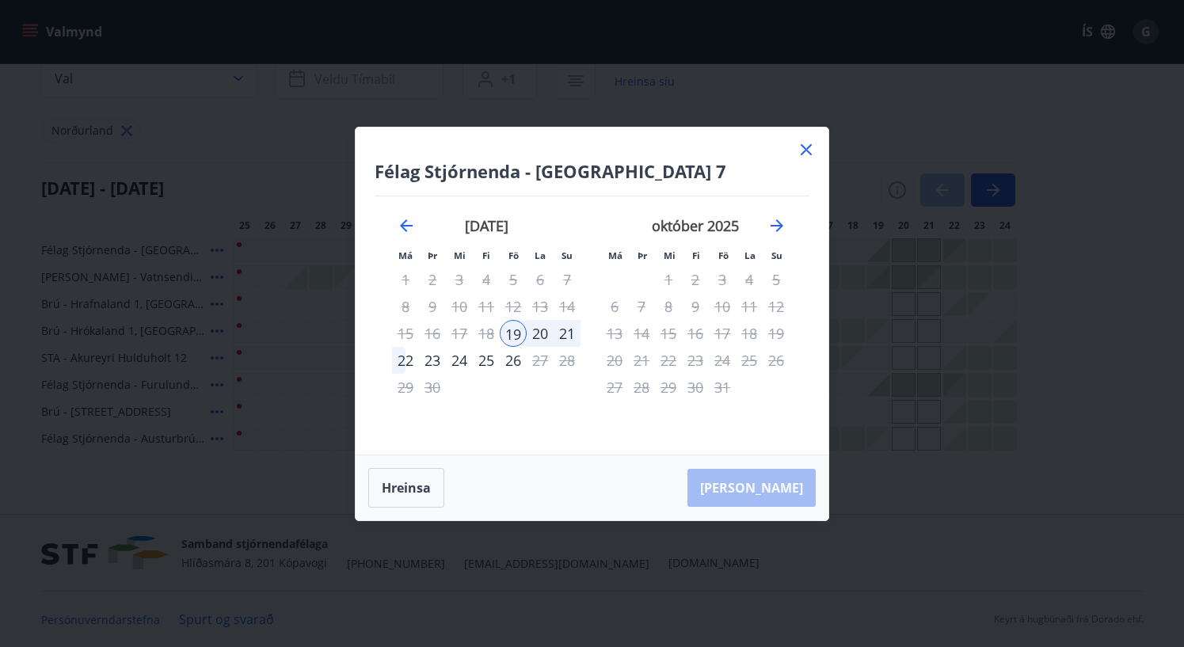
click at [804, 147] on icon at bounding box center [806, 149] width 11 height 11
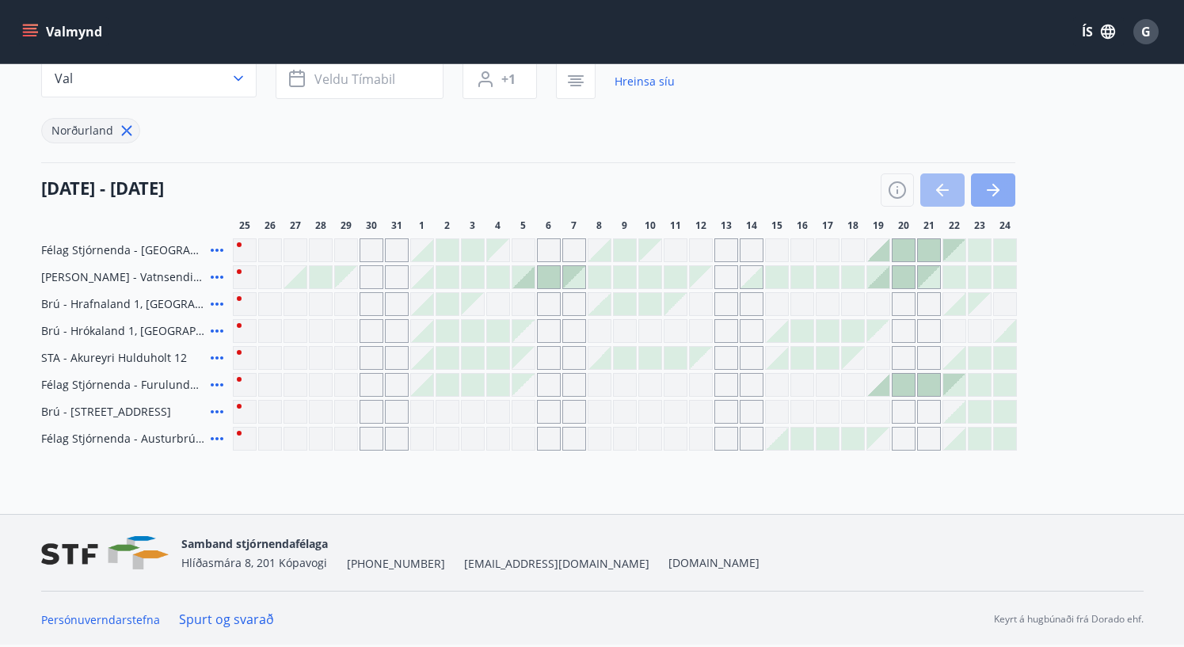
click at [1000, 189] on icon "button" at bounding box center [993, 190] width 19 height 19
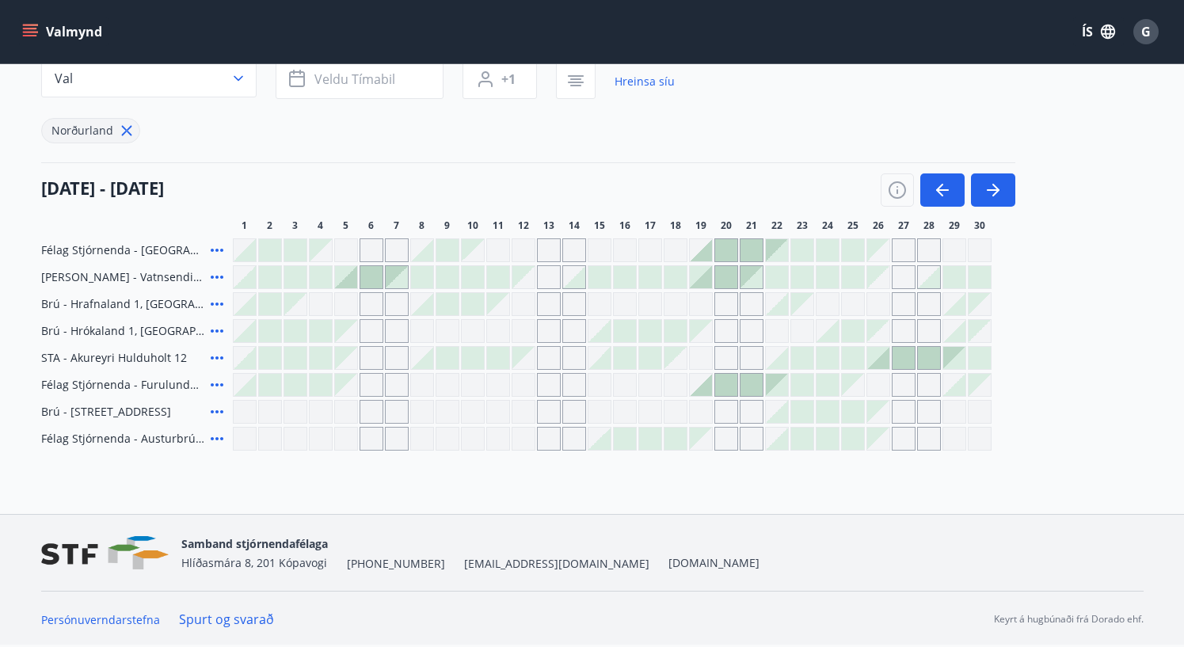
click at [215, 360] on icon at bounding box center [217, 358] width 19 height 19
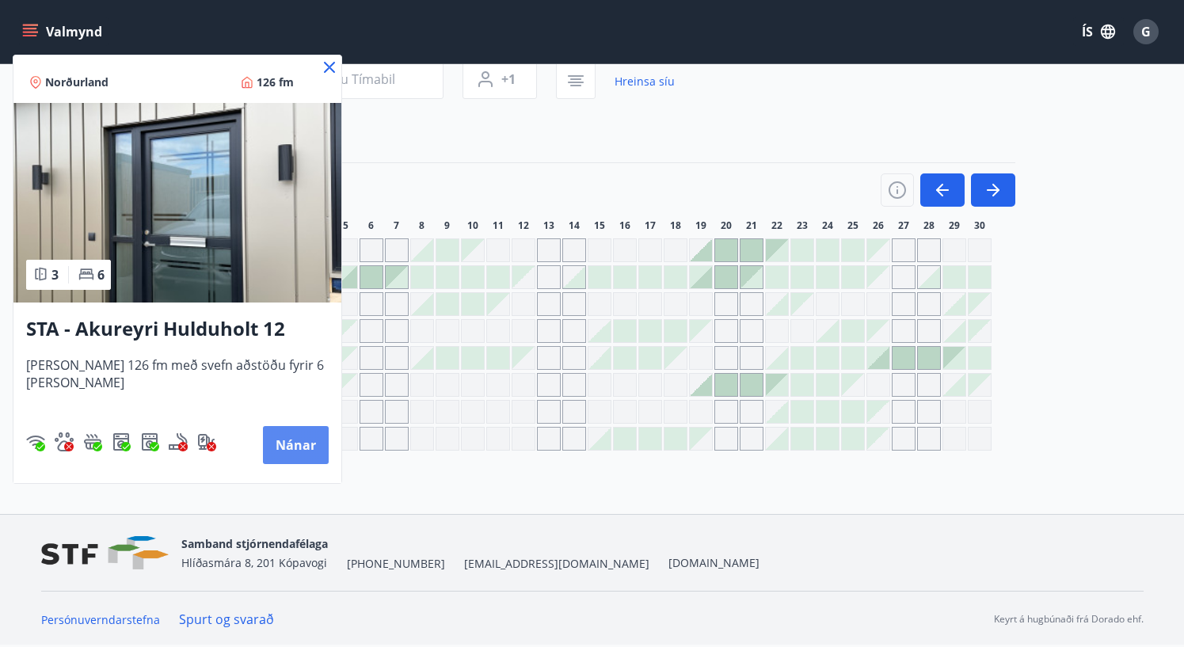
click at [300, 452] on button "Nánar" at bounding box center [296, 445] width 66 height 38
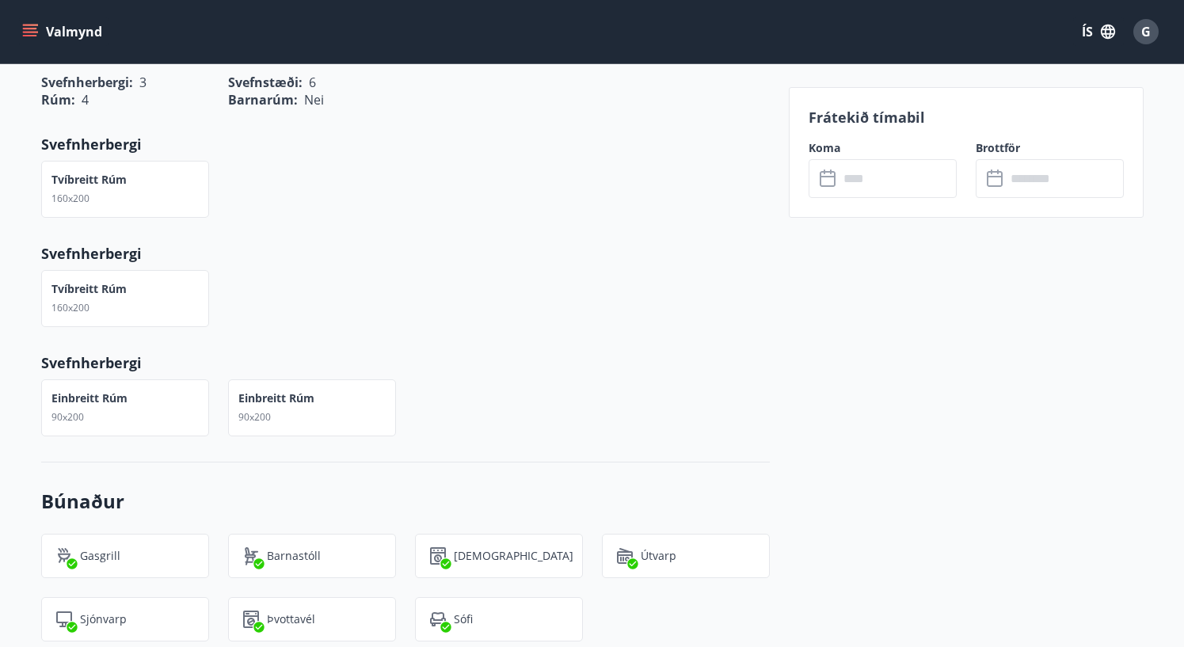
scroll to position [1100, 0]
